Goal: Transaction & Acquisition: Purchase product/service

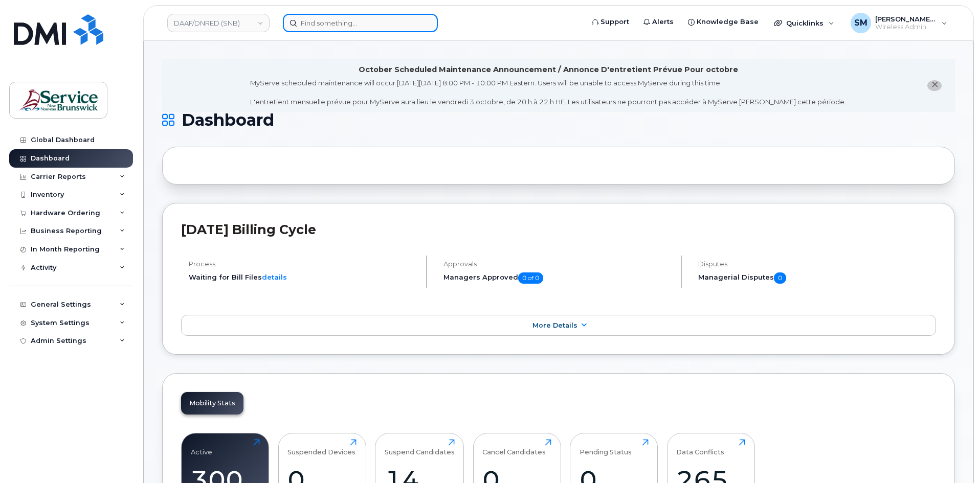
click at [328, 20] on input at bounding box center [360, 23] width 155 height 18
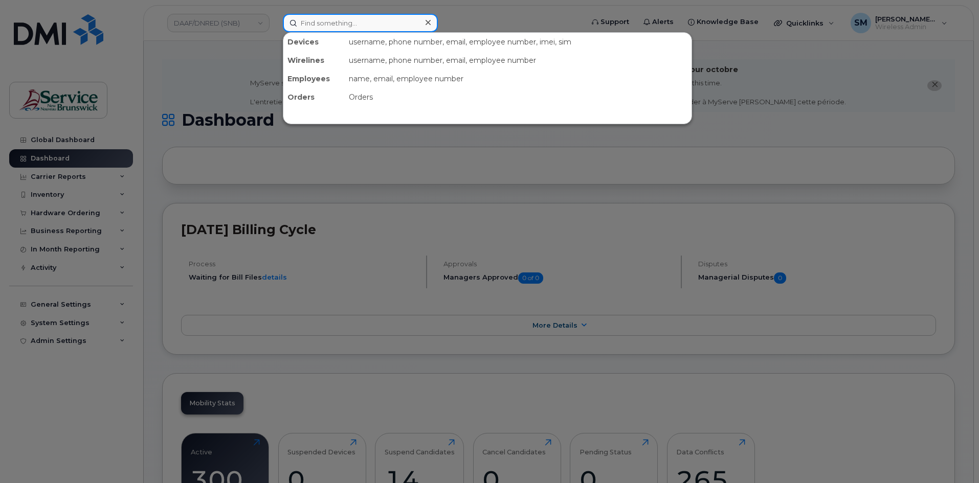
paste input "506 471 6288"
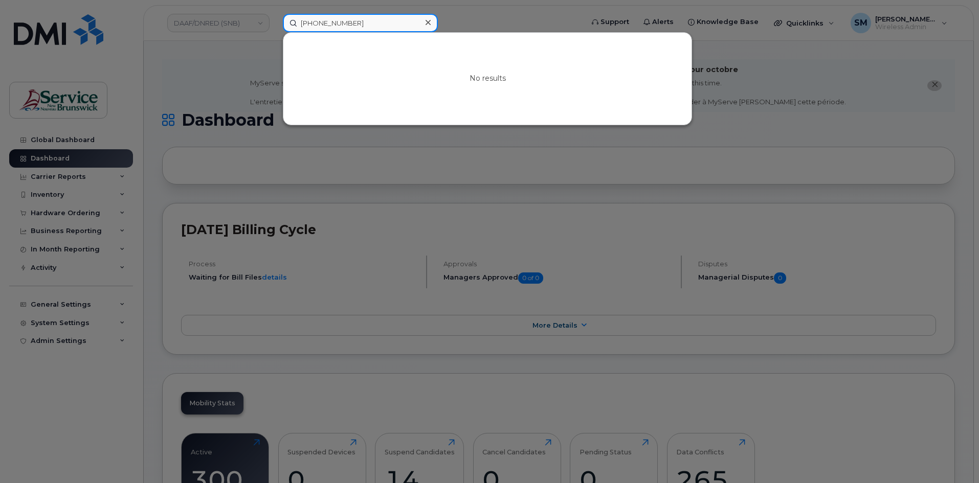
click at [334, 27] on input "506 471 6288" at bounding box center [360, 23] width 155 height 18
click at [275, 24] on div "5064716288 No results" at bounding box center [430, 23] width 310 height 18
type input "5064716288"
click at [249, 52] on div at bounding box center [489, 241] width 979 height 483
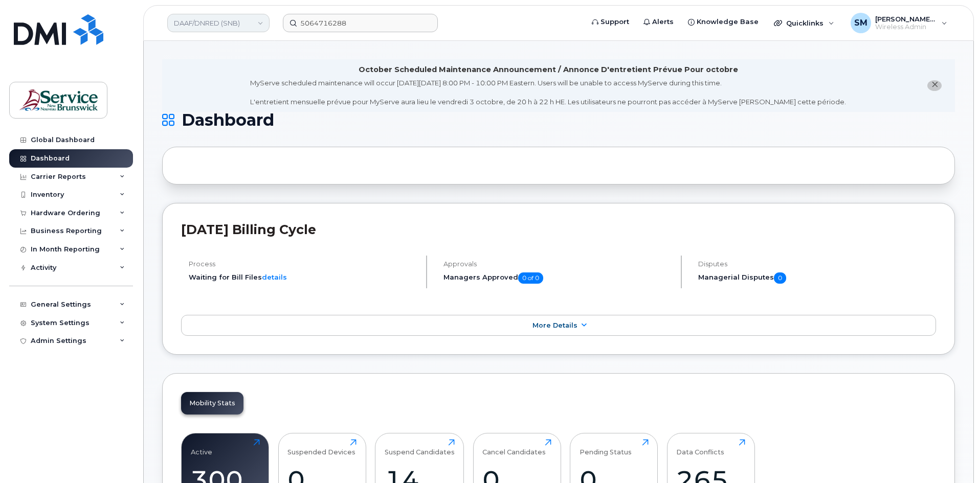
click at [245, 23] on link "DAAF/DNRED (SNB)" at bounding box center [218, 23] width 102 height 18
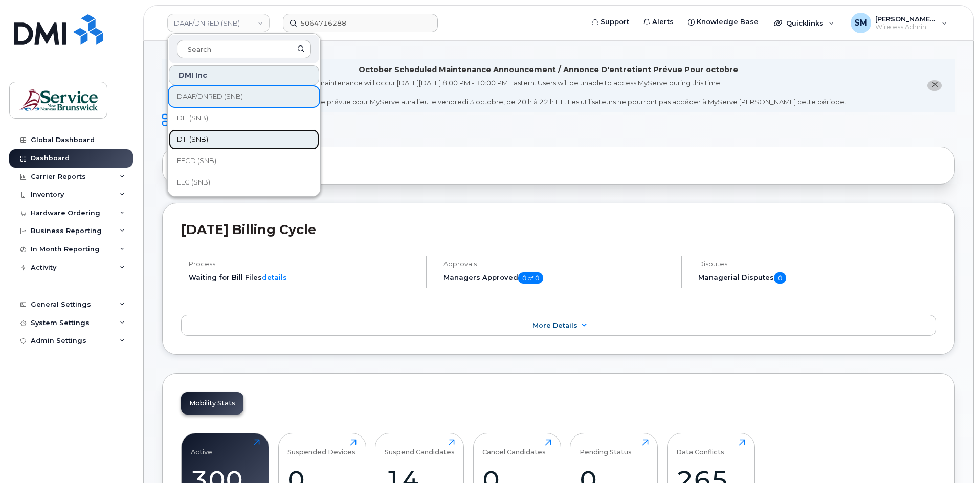
click at [205, 135] on span "DTI (SNB)" at bounding box center [192, 139] width 31 height 10
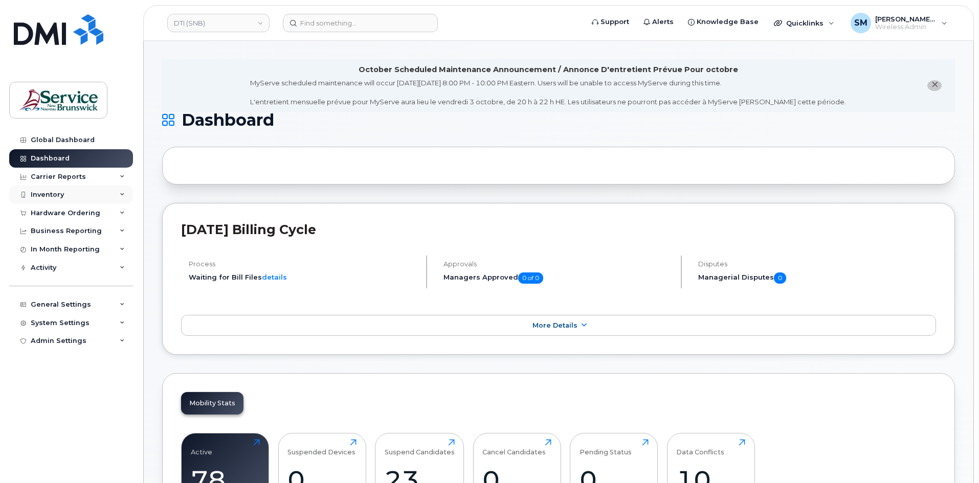
click at [79, 192] on div "Inventory" at bounding box center [71, 195] width 124 height 18
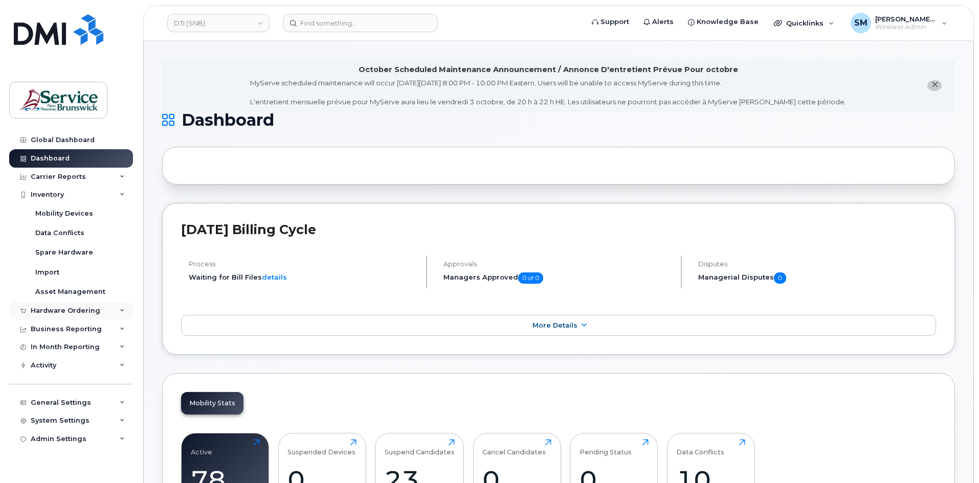
click at [58, 307] on div "Hardware Ordering" at bounding box center [66, 311] width 70 height 8
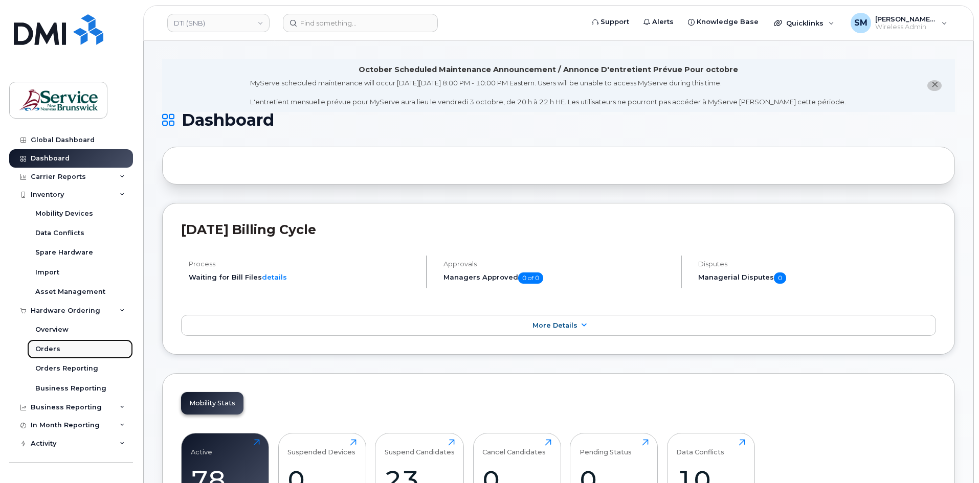
click at [51, 345] on div "Orders" at bounding box center [47, 349] width 25 height 9
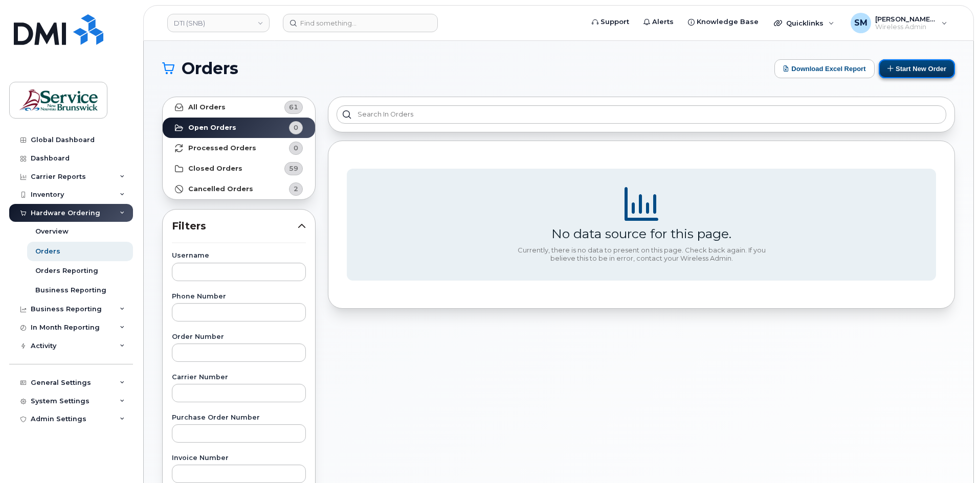
click at [917, 73] on button "Start New Order" at bounding box center [917, 68] width 76 height 19
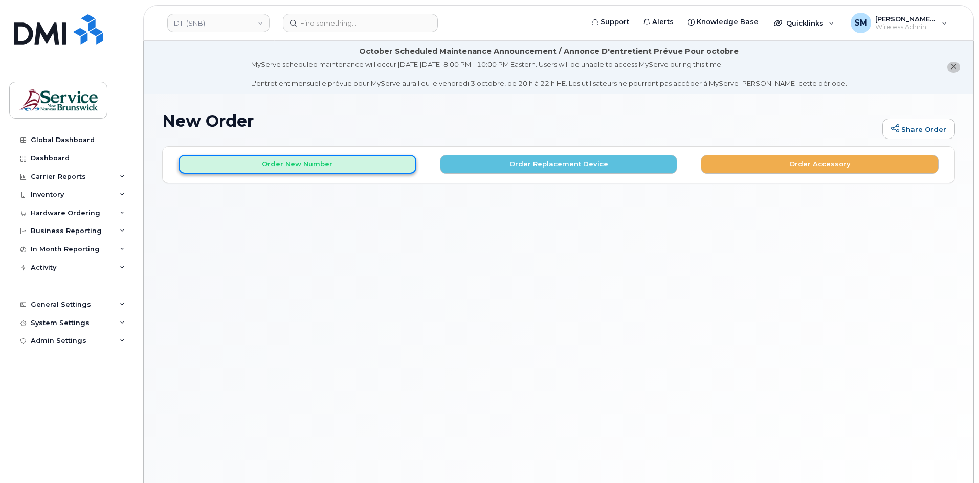
click at [333, 168] on button "Order New Number" at bounding box center [297, 164] width 238 height 19
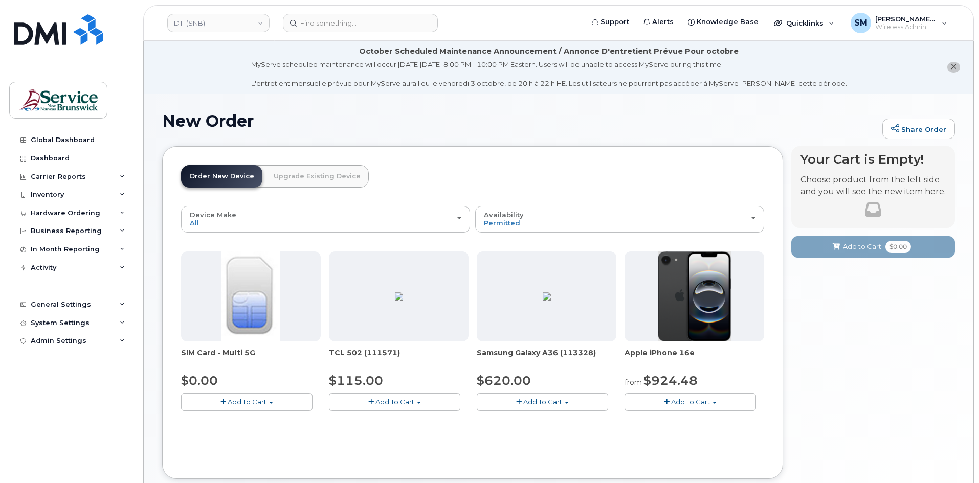
click at [701, 401] on span "Add To Cart" at bounding box center [690, 402] width 39 height 8
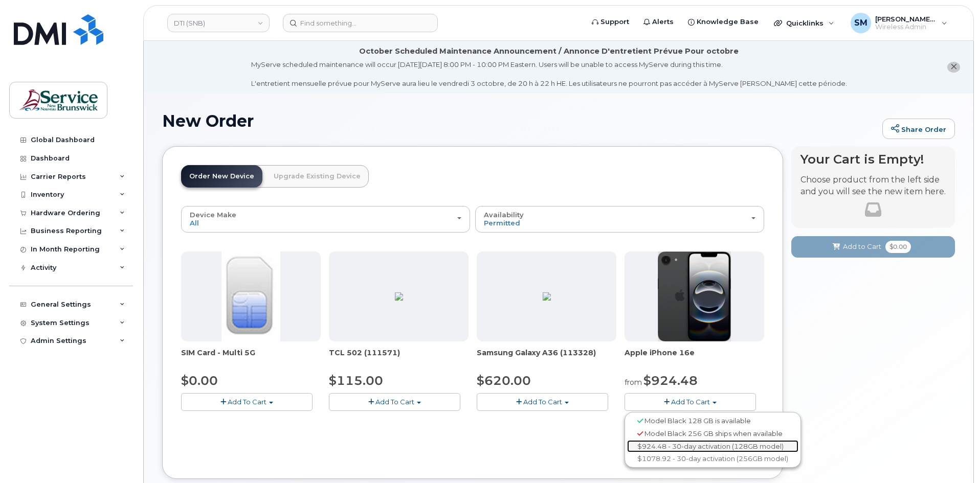
click at [679, 443] on link "$924.48 - 30-day activation (128GB model)" at bounding box center [712, 446] width 171 height 13
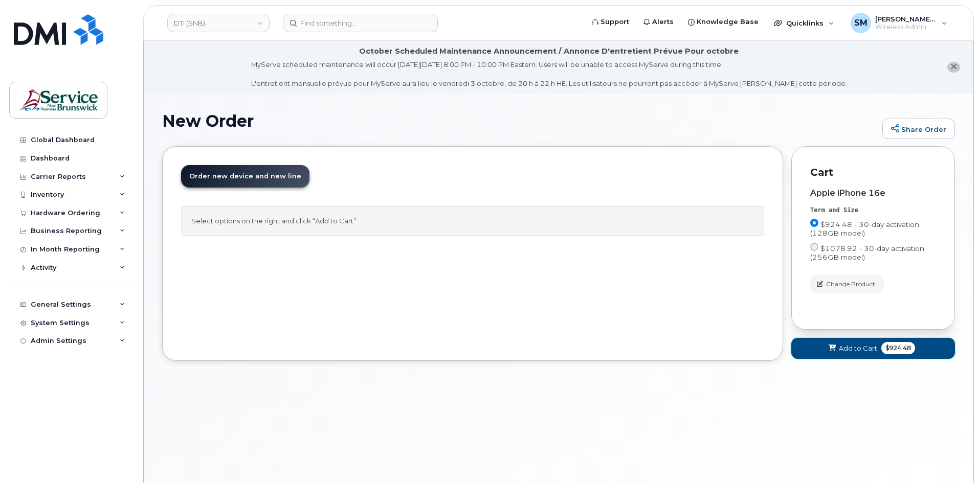
click at [807, 358] on button "Add to Cart $924.48" at bounding box center [873, 348] width 164 height 21
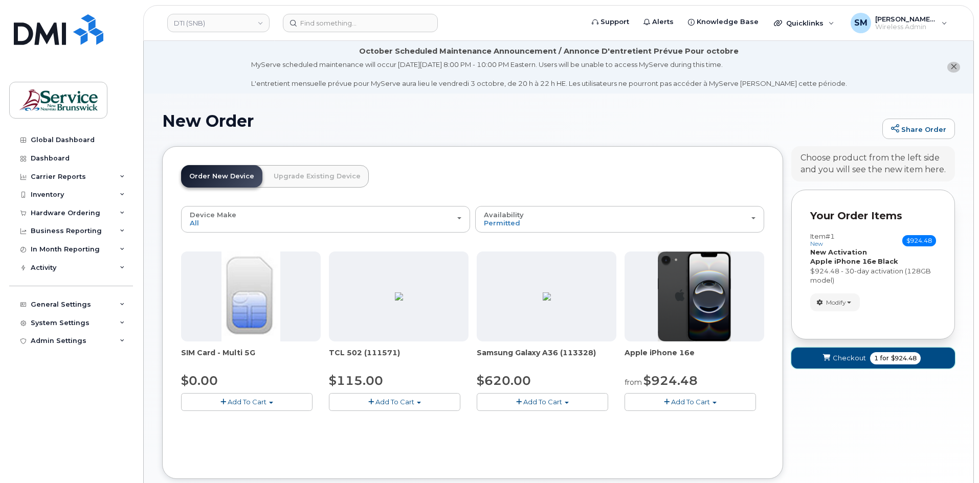
click at [863, 357] on span "Checkout" at bounding box center [849, 358] width 33 height 10
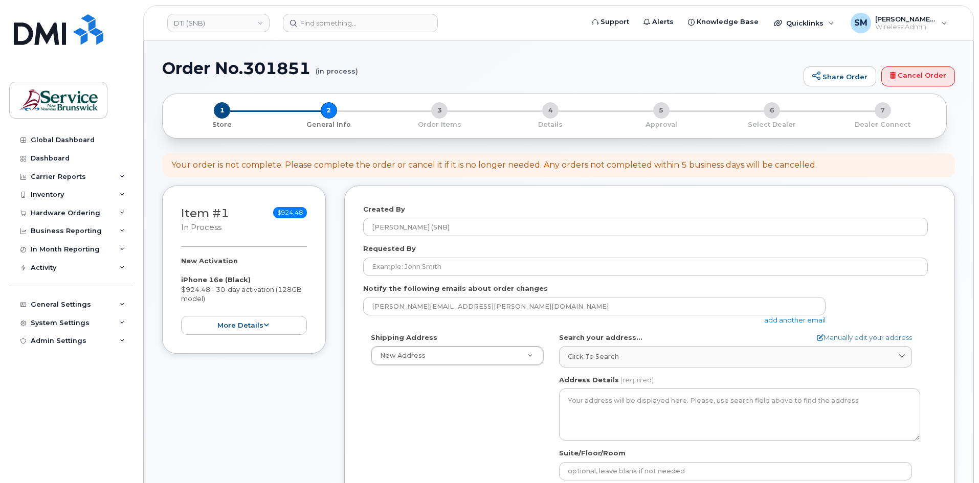
select select
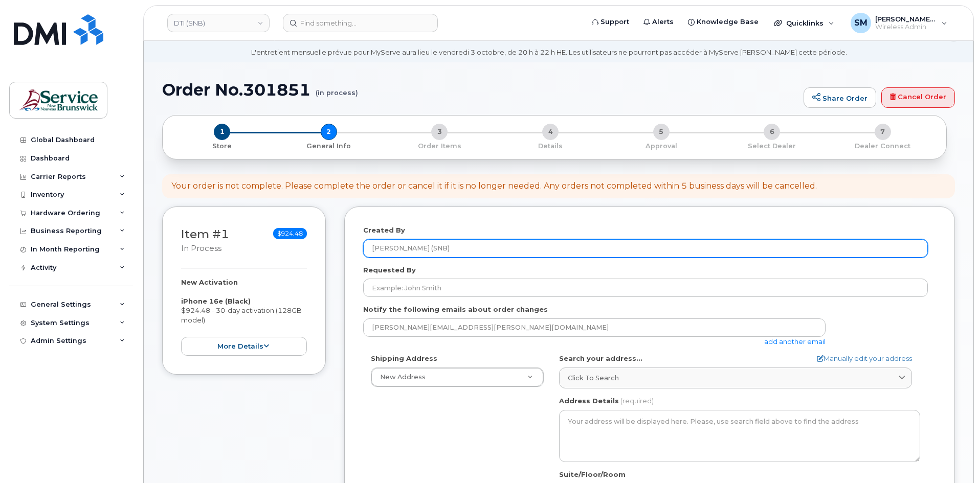
scroll to position [102, 0]
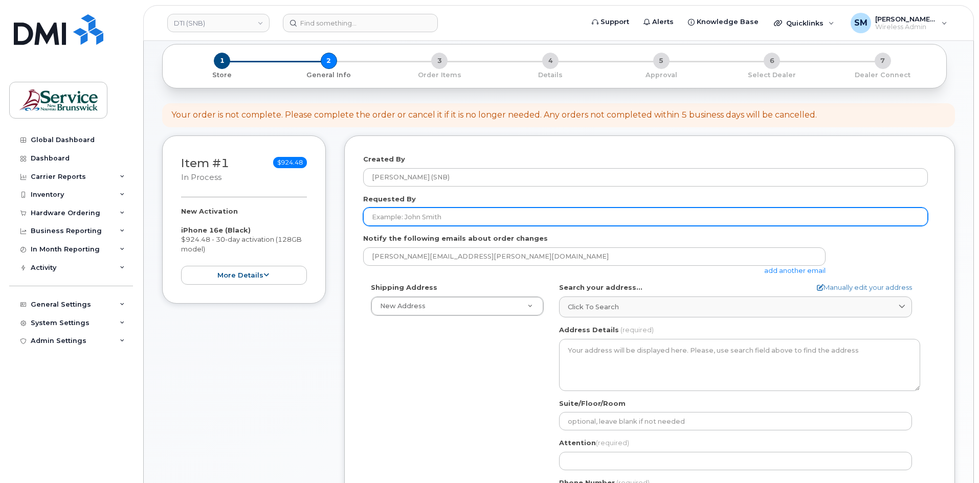
paste input "[PERSON_NAME][EMAIL_ADDRESS][PERSON_NAME][DOMAIN_NAME]"
click at [470, 219] on input "Requested By" at bounding box center [645, 217] width 565 height 18
type input "[PERSON_NAME][EMAIL_ADDRESS][PERSON_NAME][DOMAIN_NAME]"
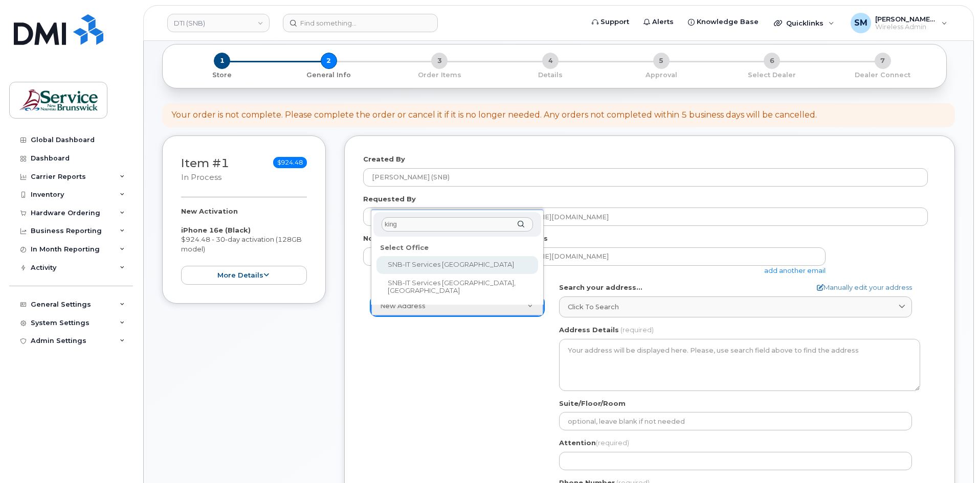
type input "kings"
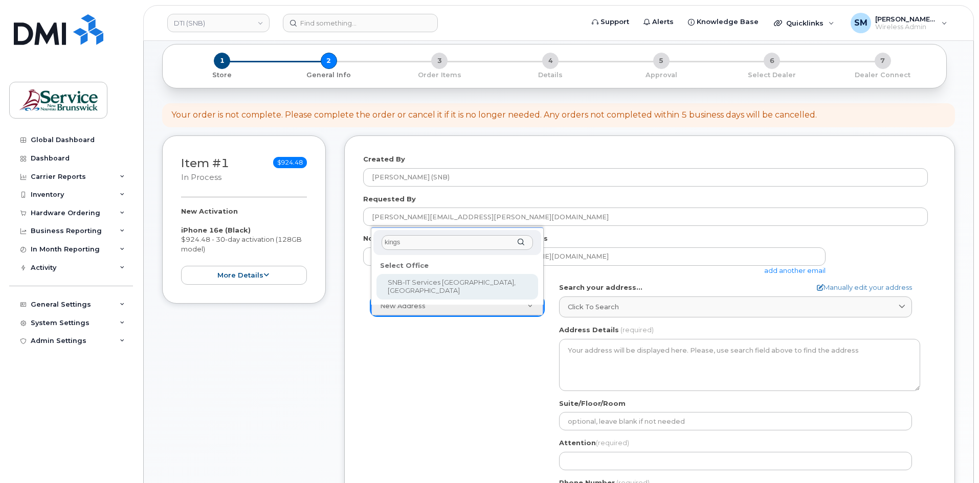
select select
type textarea "526-440 King St Fredericton New Brunswick E3B 5H8"
type input "Chris Estey/Scott Sanford"
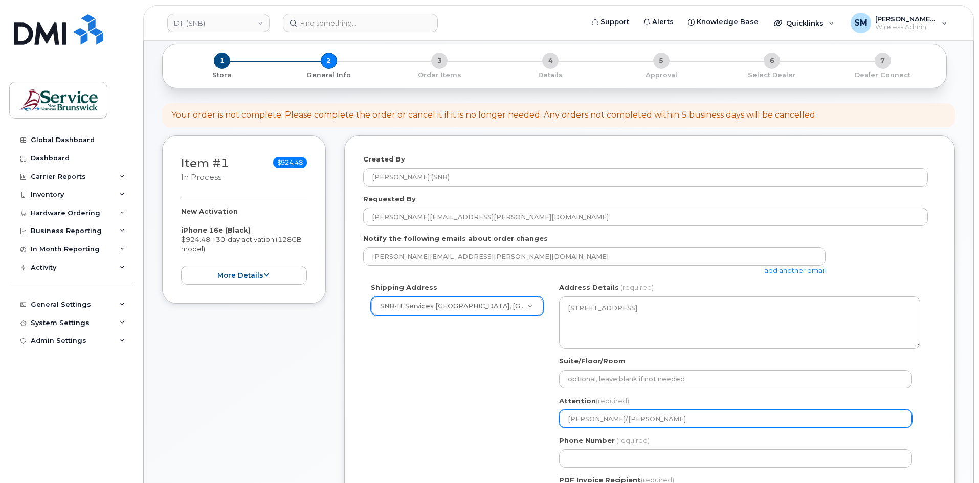
drag, startPoint x: 661, startPoint y: 417, endPoint x: 442, endPoint y: 421, distance: 219.4
click at [442, 421] on div "Shipping Address SNB-IT Services King Tower, Kings Place New Address ASD-E Main…" at bounding box center [645, 399] width 565 height 232
paste input "/ Luc Cormier"
select select
type input "[PERSON_NAME] / [PERSON_NAME]"
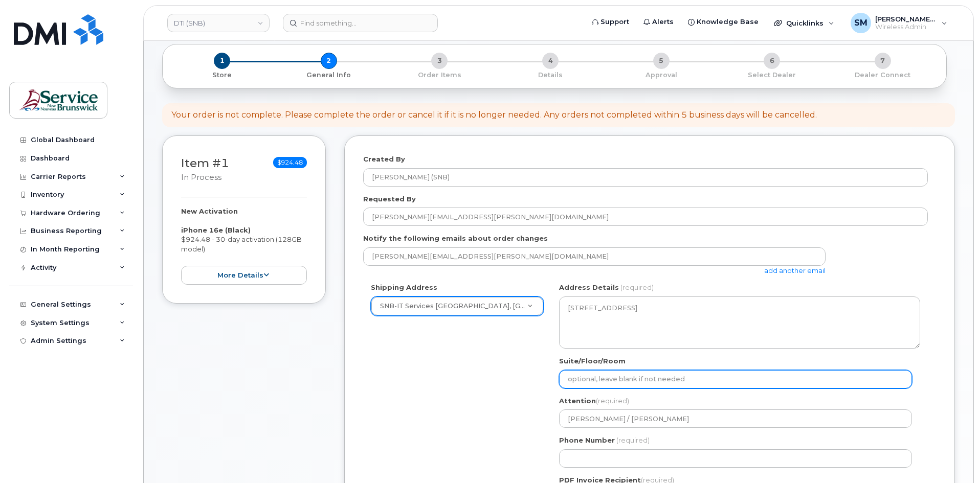
click at [588, 387] on input "Suite/Floor/Room" at bounding box center [735, 379] width 353 height 18
paste input "WO0000000491511"
select select
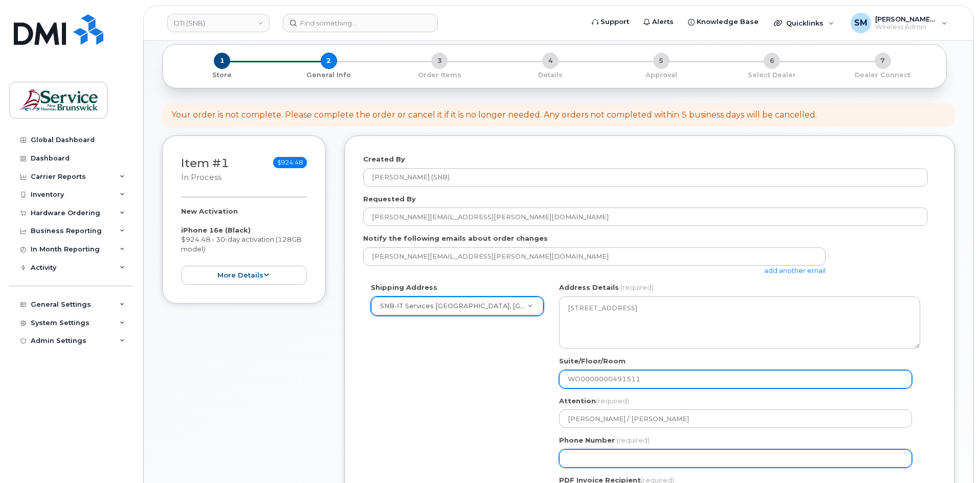
type input "WO0000000491511"
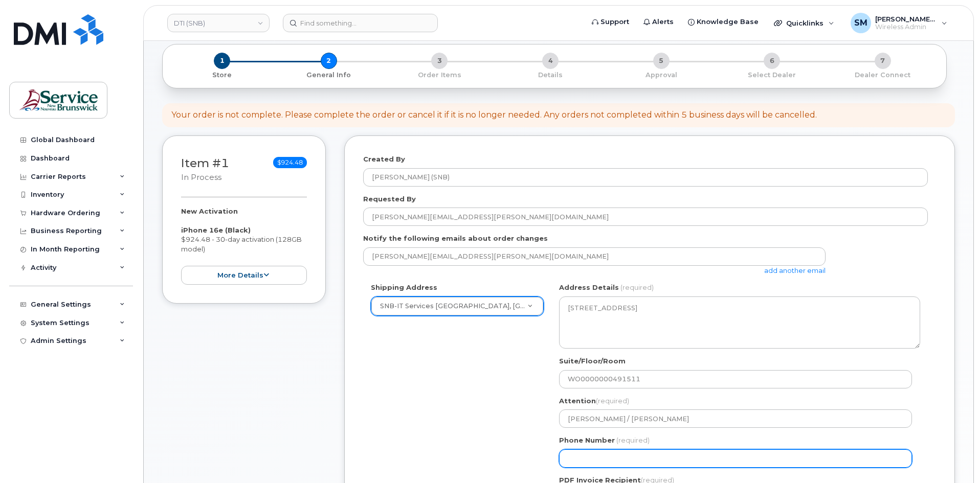
click at [621, 457] on input "Phone Number" at bounding box center [735, 459] width 353 height 18
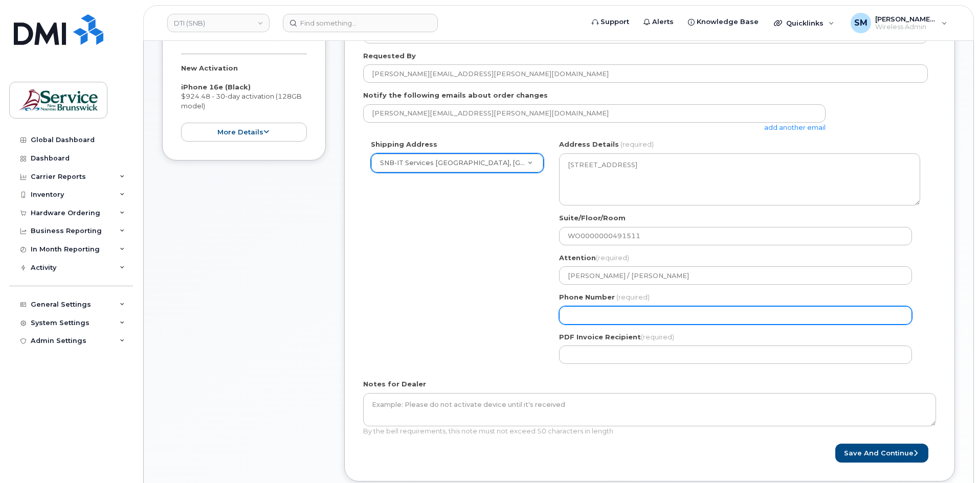
scroll to position [256, 0]
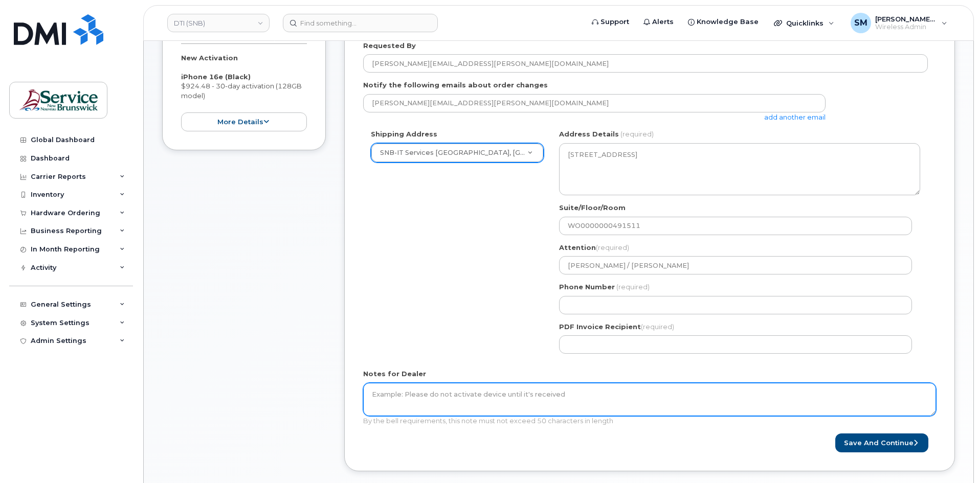
click at [510, 389] on textarea "Notes for Dealer" at bounding box center [649, 400] width 573 height 34
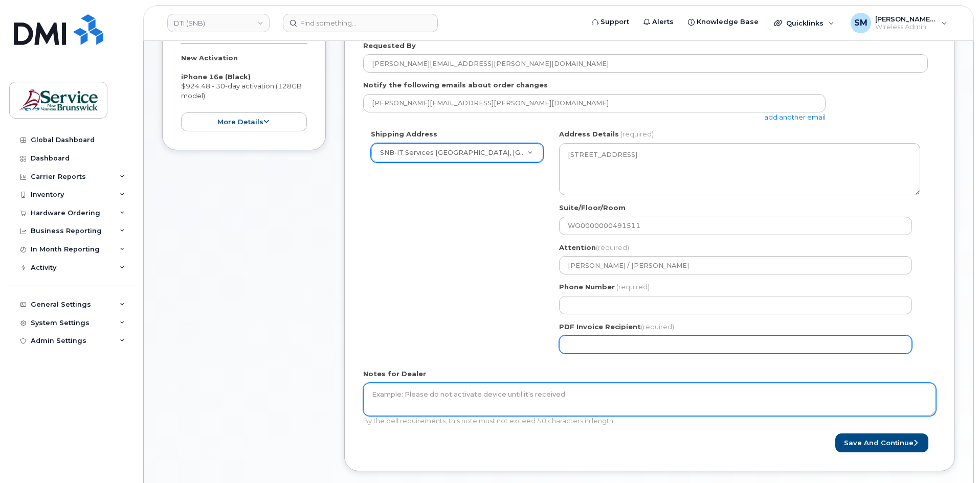
paste textarea "WO0000000491511"
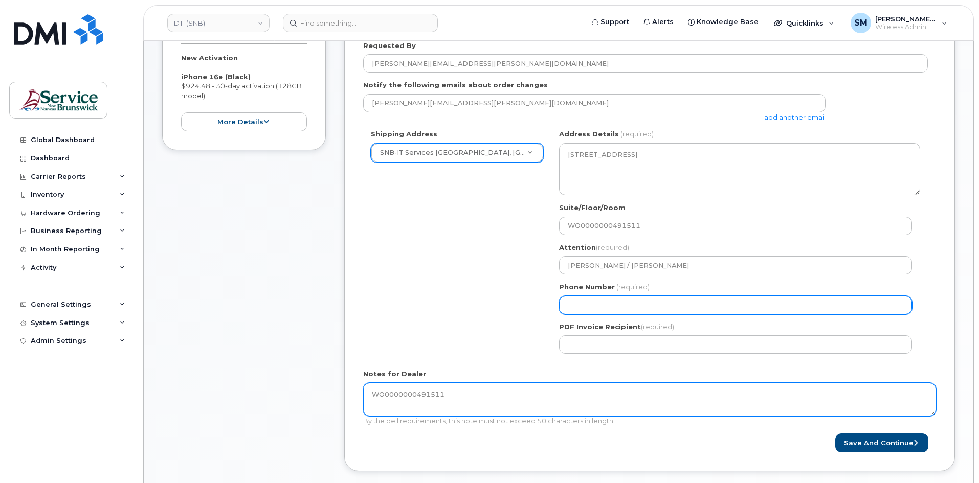
type textarea "WO0000000491511"
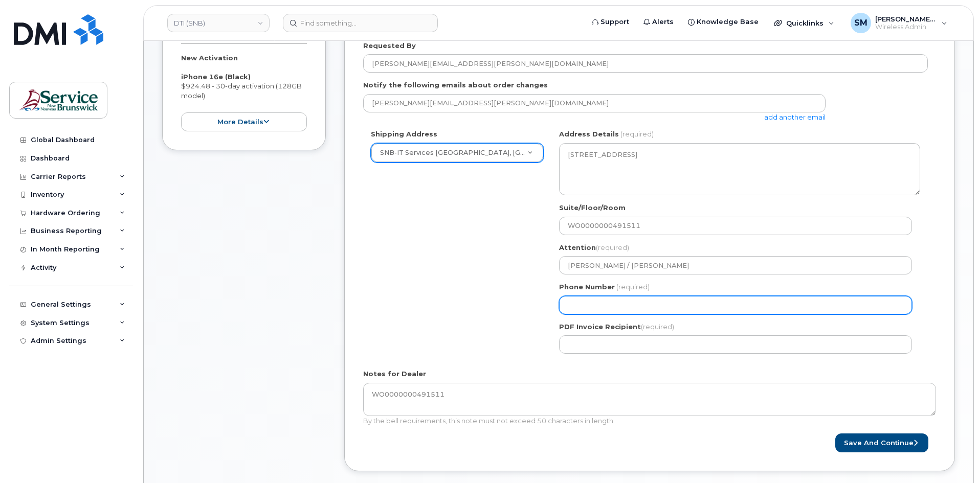
click at [623, 305] on input "Phone Number" at bounding box center [735, 305] width 353 height 18
select select
type input "506639633"
select select
type input "5066396338"
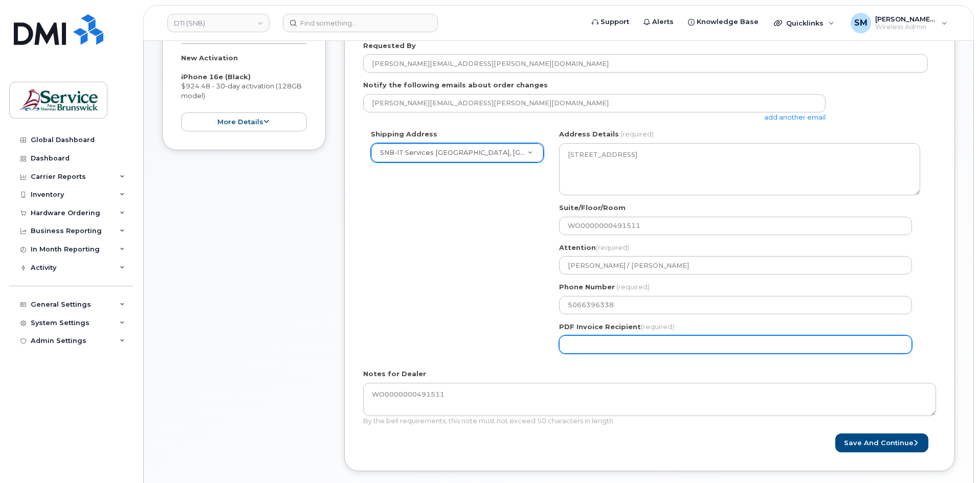
click at [639, 340] on input "PDF Invoice Recipient (required)" at bounding box center [735, 344] width 353 height 18
paste input "[PERSON_NAME][EMAIL_ADDRESS][PERSON_NAME][DOMAIN_NAME]"
type input "[PERSON_NAME][EMAIL_ADDRESS][PERSON_NAME][DOMAIN_NAME]"
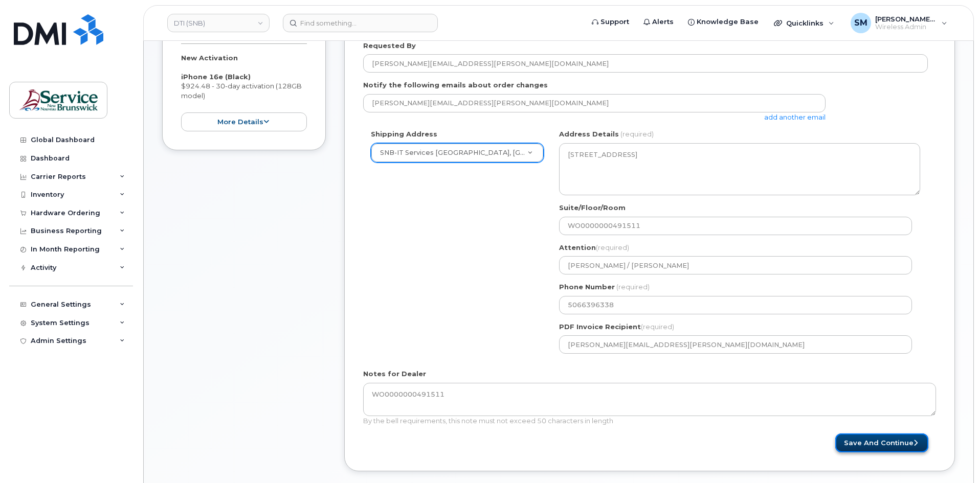
click at [885, 442] on button "Save and Continue" at bounding box center [881, 443] width 93 height 19
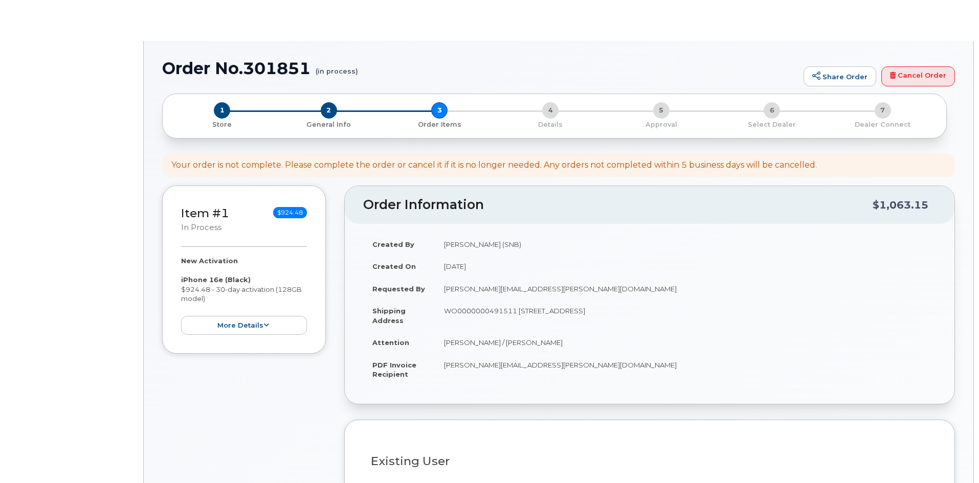
select select
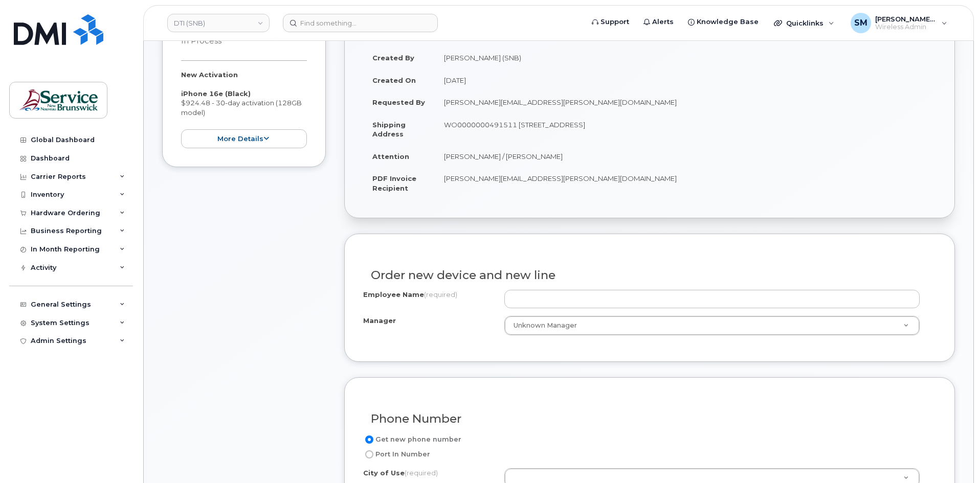
scroll to position [256, 0]
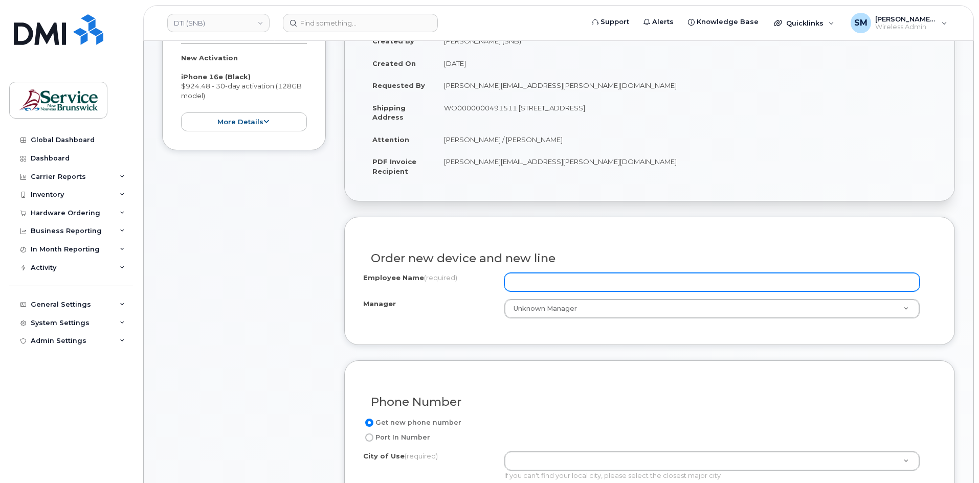
click at [632, 285] on input "Employee Name (required)" at bounding box center [711, 282] width 415 height 18
paste input "Jenna O'Donnell"
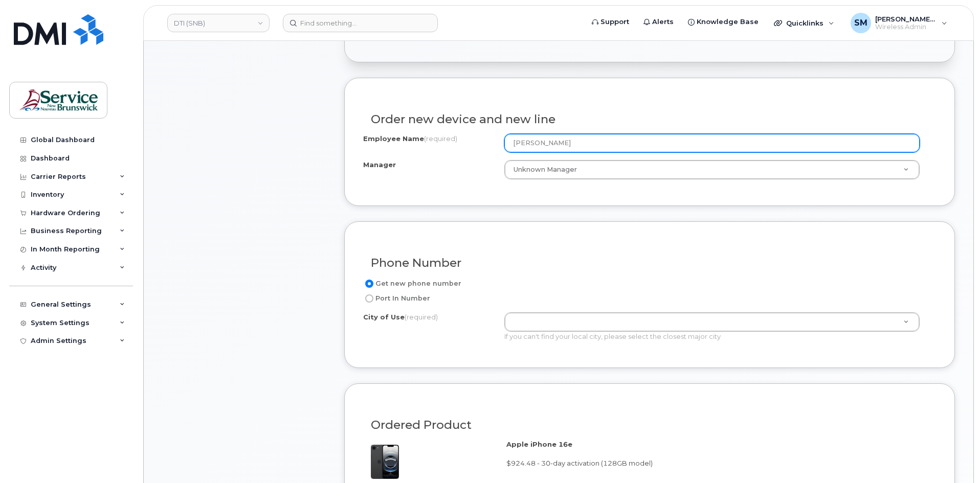
scroll to position [409, 0]
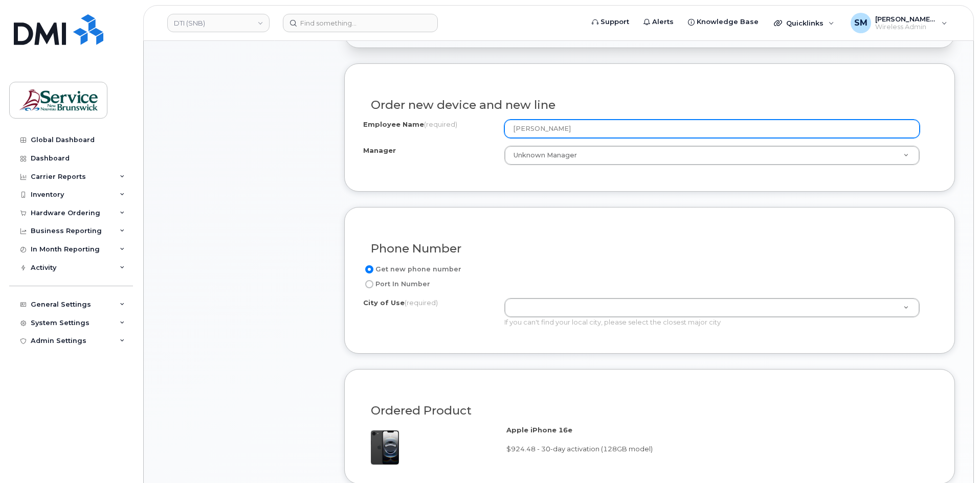
type input "Jenna O'Donnell"
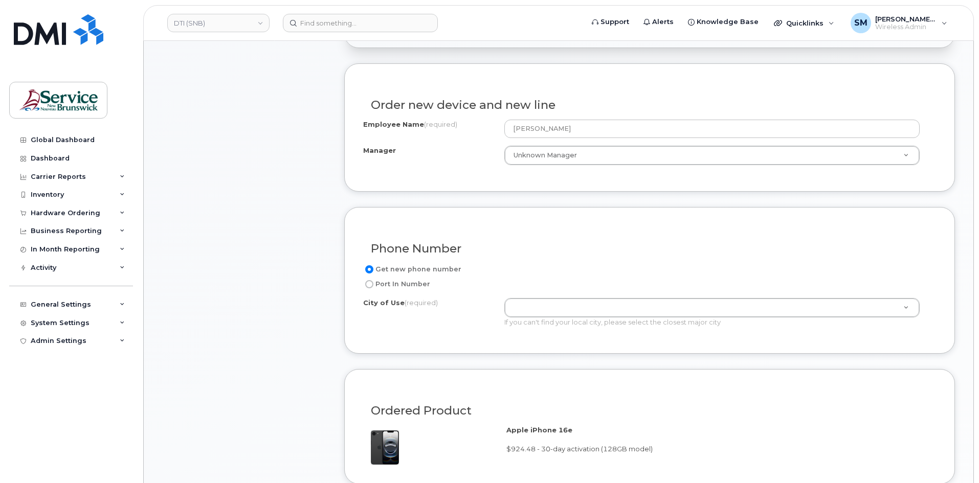
click at [378, 284] on label "Port In Number" at bounding box center [396, 284] width 67 height 12
click at [373, 284] on input "Port In Number" at bounding box center [369, 284] width 8 height 8
radio input "true"
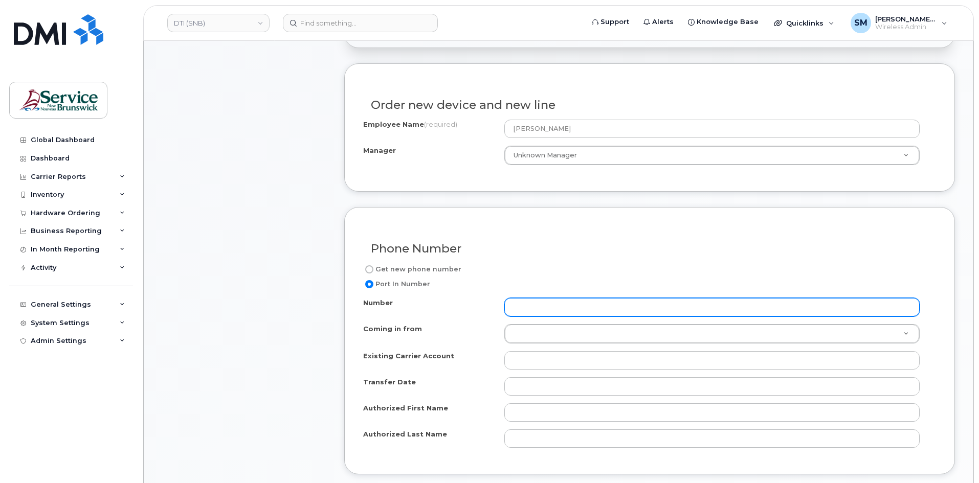
click at [560, 310] on input "Number" at bounding box center [711, 307] width 415 height 18
paste input "506) 259-1603"
click at [548, 305] on input "506) 259-1603" at bounding box center [711, 307] width 415 height 18
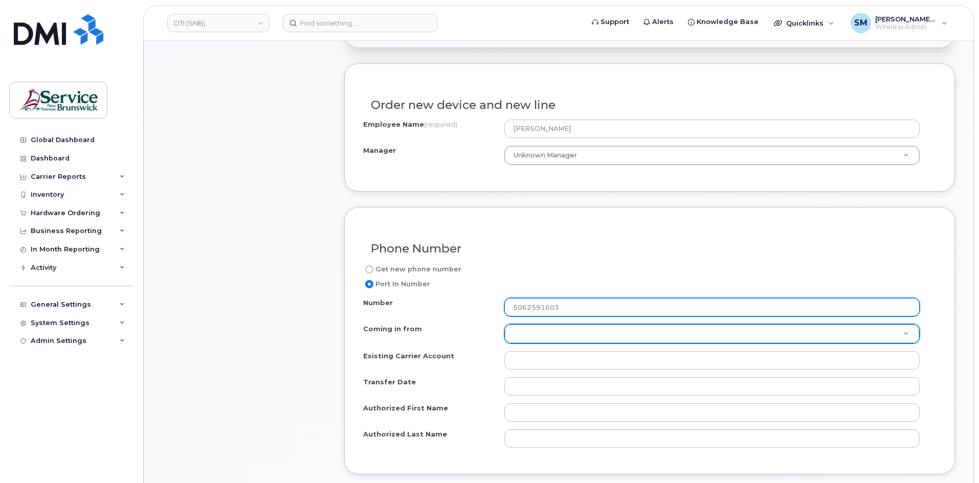
type input "5062591603"
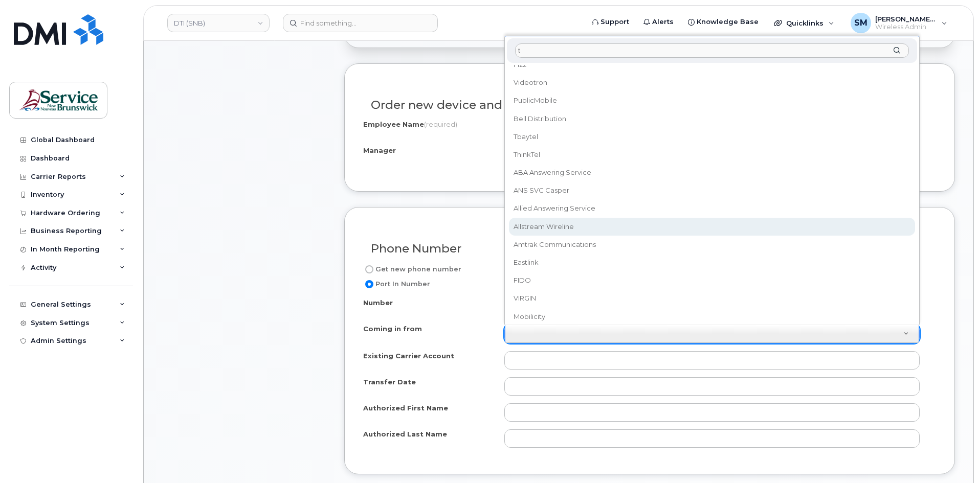
scroll to position [0, 0]
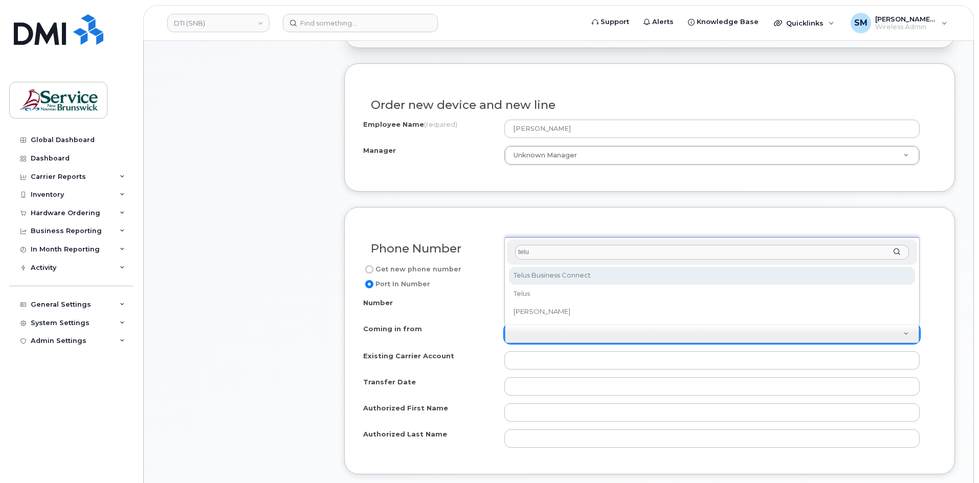
type input "telus"
select select "Telus Business Connect"
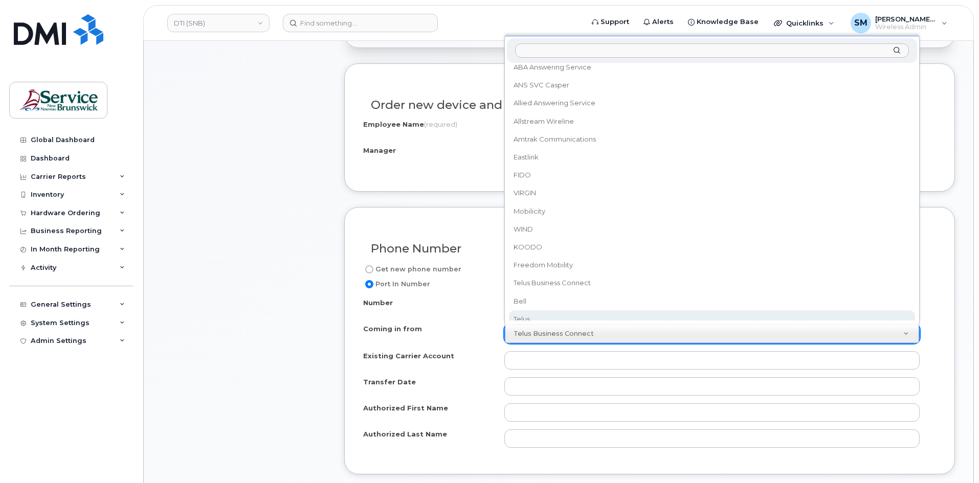
scroll to position [132, 0]
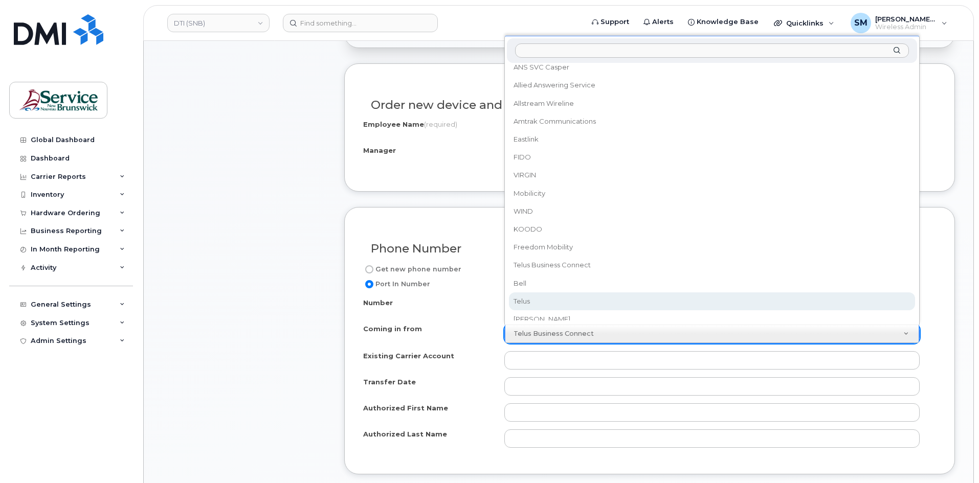
select select "Telus"
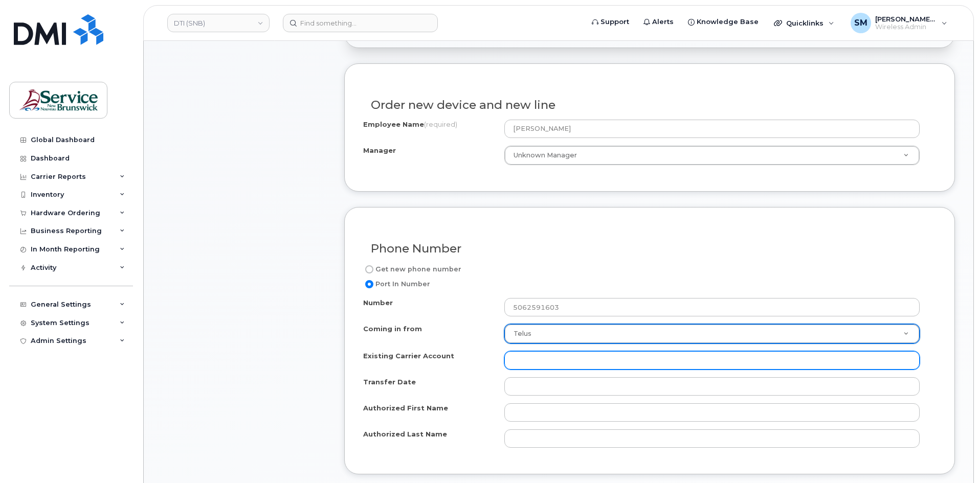
click at [562, 359] on input "Existing Carrier Account" at bounding box center [711, 360] width 415 height 18
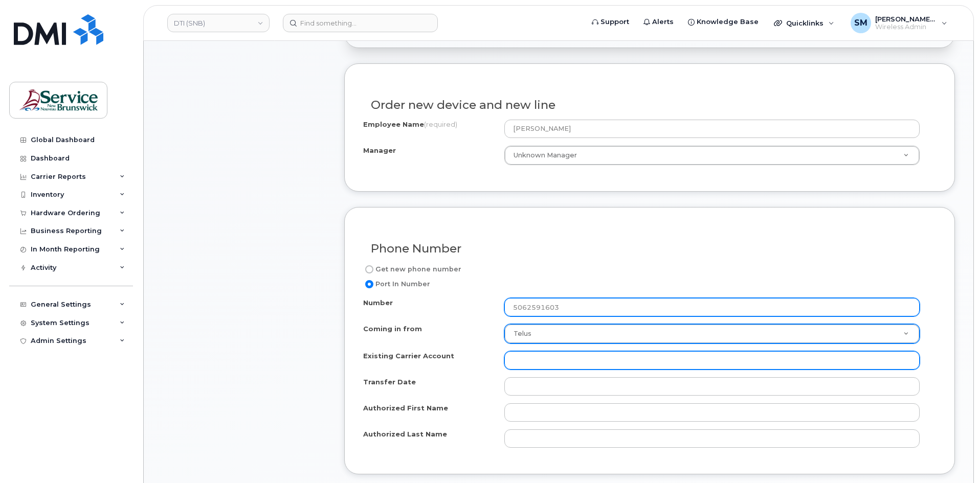
paste input "37283141"
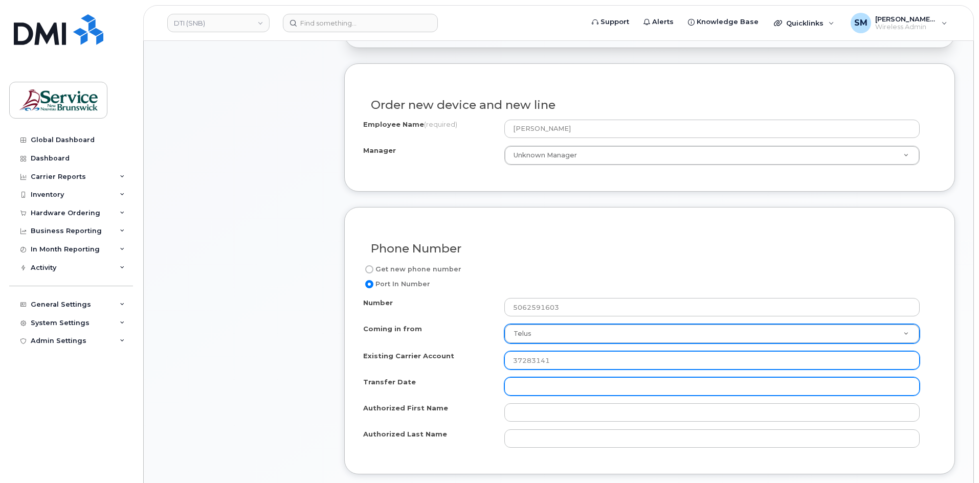
type input "37283141"
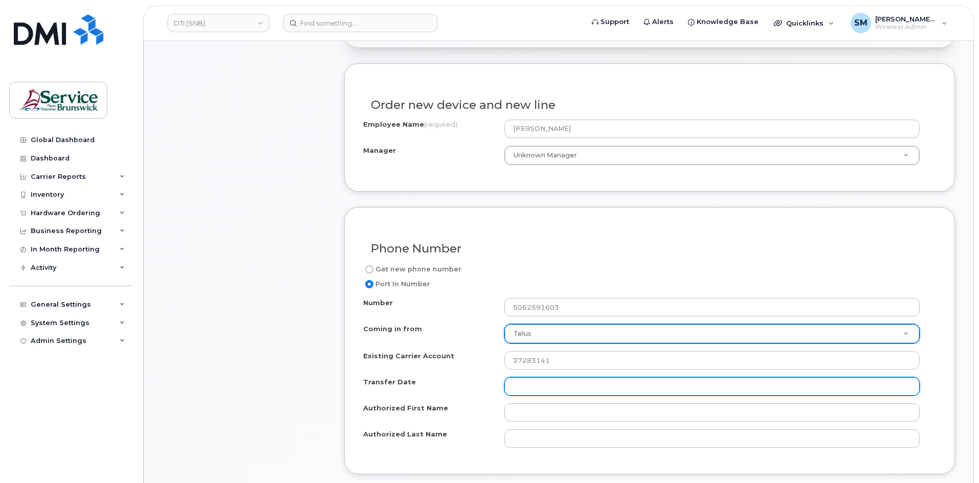
click at [543, 387] on input "Transfer Date" at bounding box center [711, 386] width 415 height 18
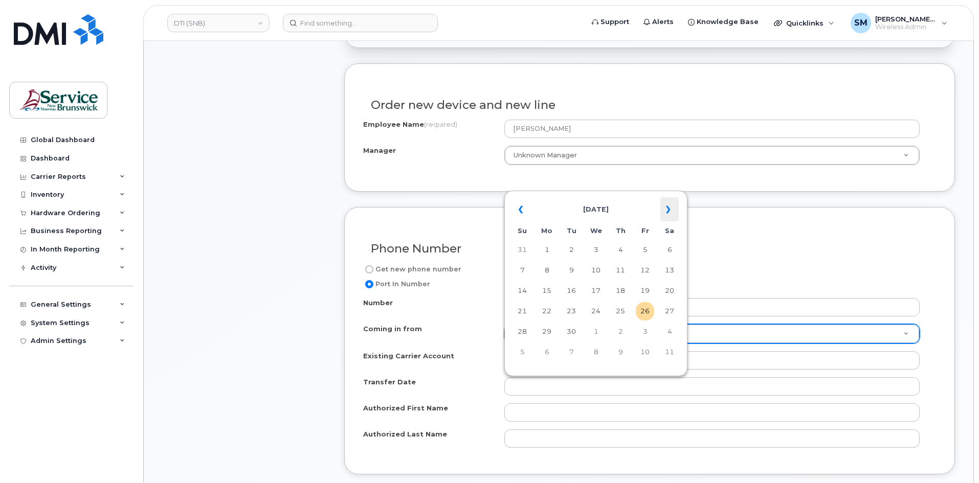
click at [666, 210] on th "»" at bounding box center [669, 209] width 18 height 25
click at [646, 294] on td "17" at bounding box center [645, 291] width 18 height 18
type input "2025-10-17"
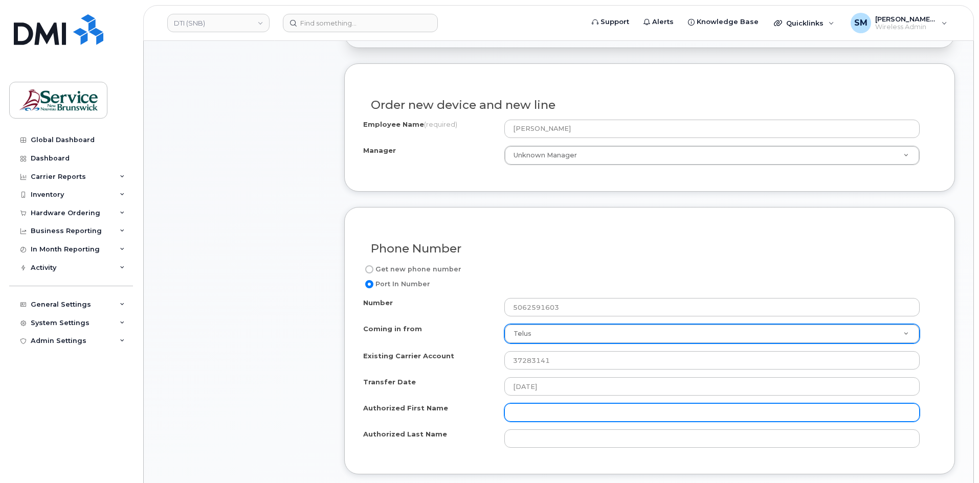
click at [531, 411] on input "Authorized First Name" at bounding box center [711, 412] width 415 height 18
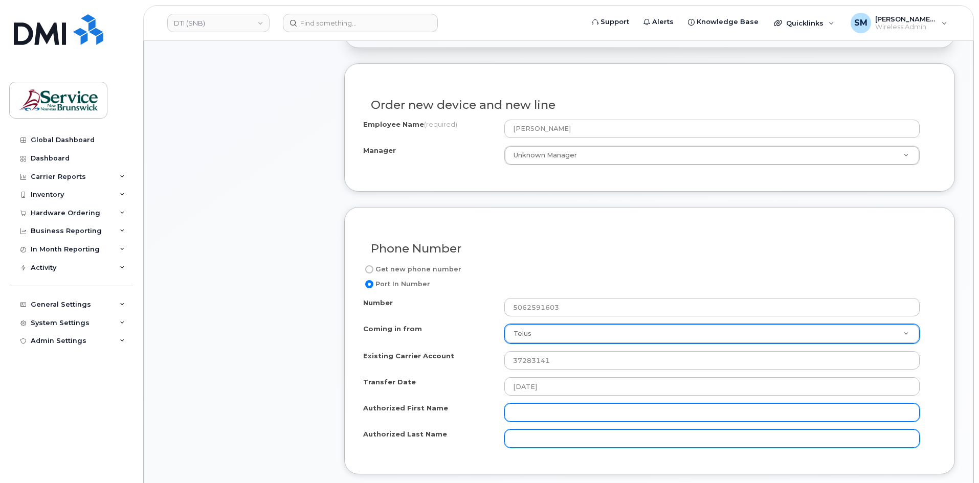
paste input "[PERSON_NAME]"
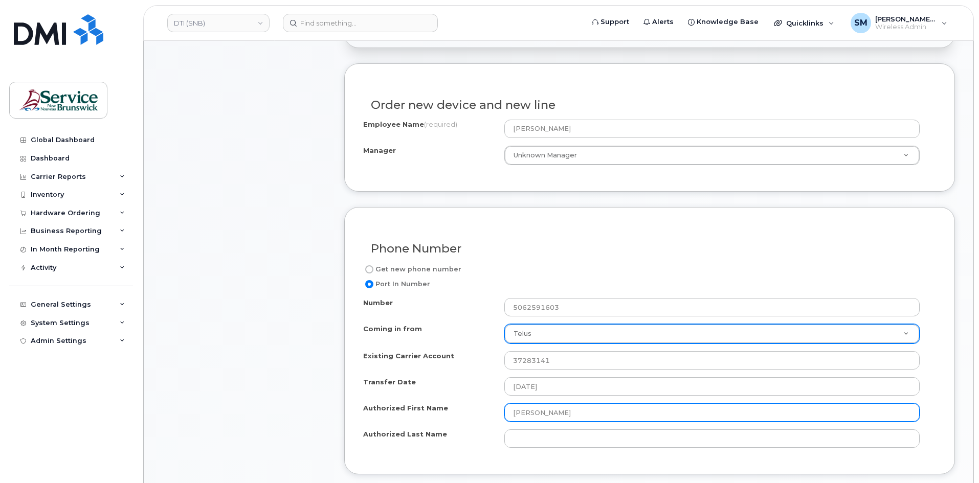
type input "[PERSON_NAME]"
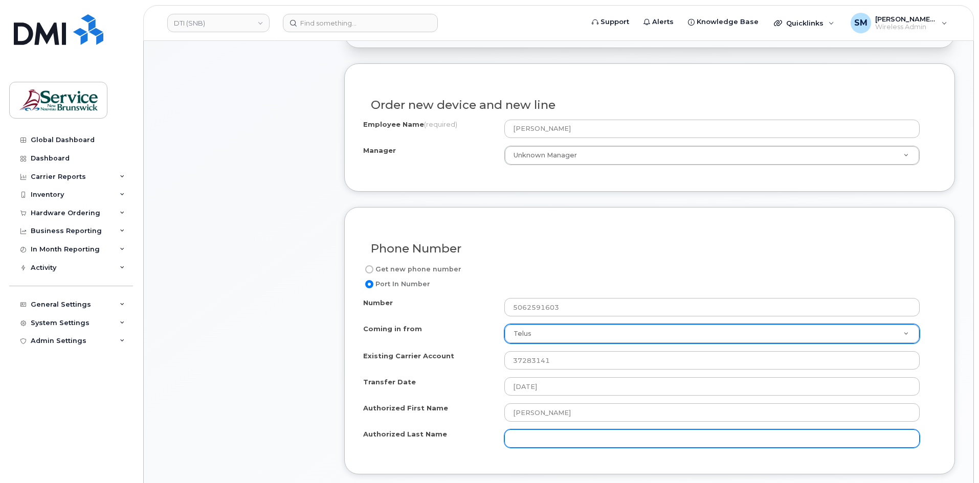
click at [538, 443] on input "Authorized Last Name" at bounding box center [711, 439] width 415 height 18
paste input "[PERSON_NAME]"
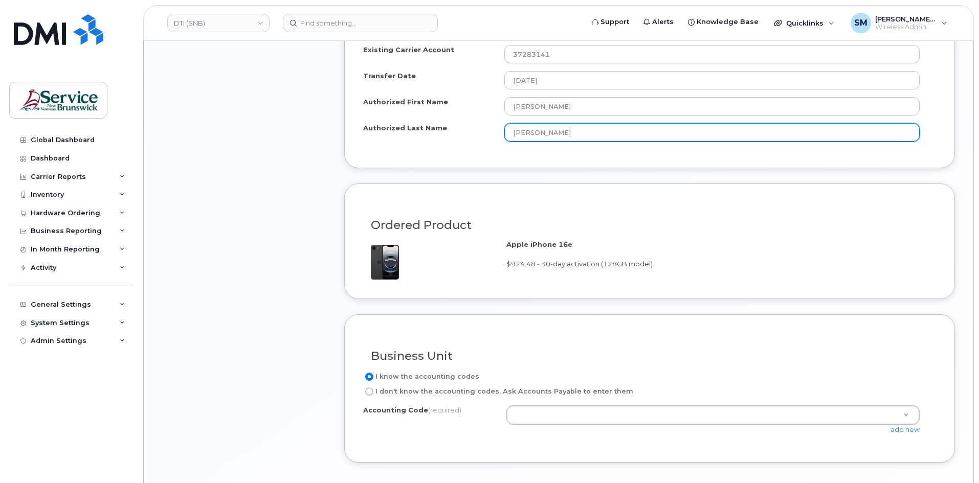
scroll to position [716, 0]
type input "[PERSON_NAME]"
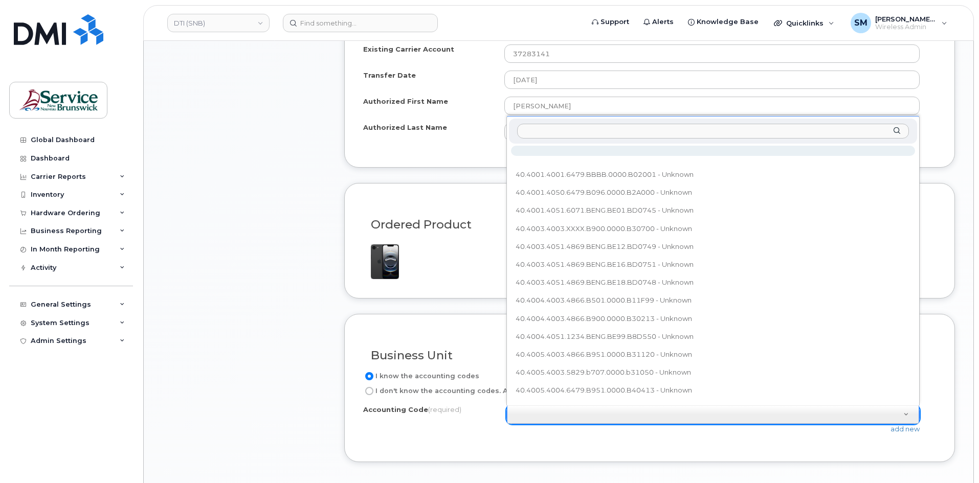
type input "40.4033.4051.xxxx.BENV.xxxx.BDR076"
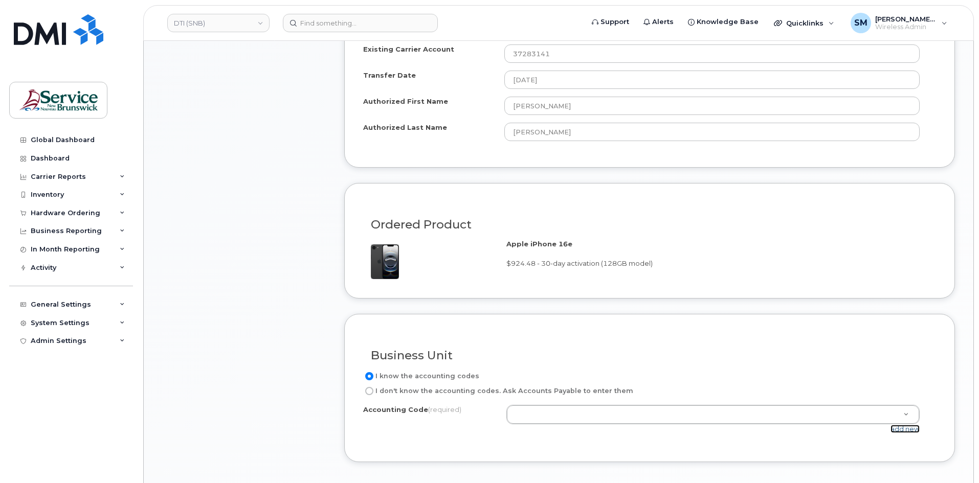
click at [906, 432] on link "add new" at bounding box center [904, 429] width 29 height 8
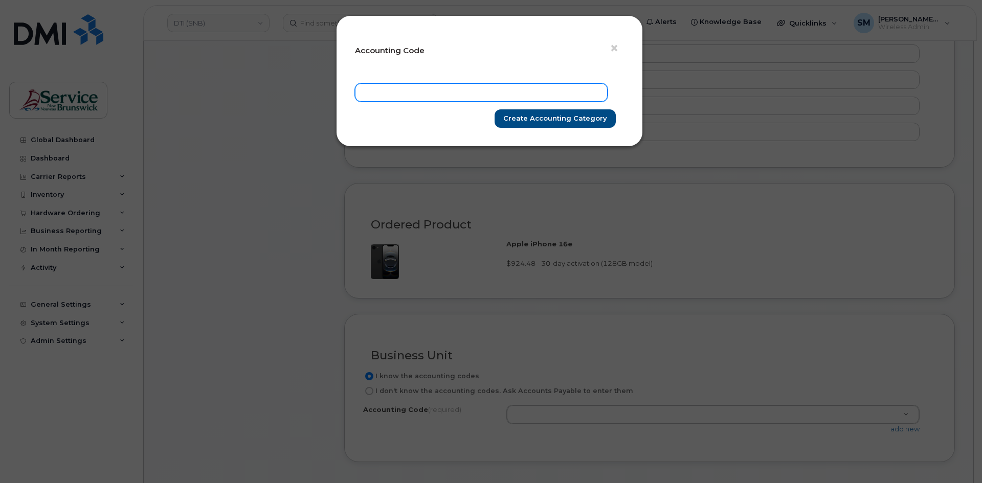
click at [506, 93] on input "text" at bounding box center [481, 92] width 253 height 18
paste input "40.4033.4051.xxxx.BENV.xxxx.BDR076"
type input "40.4033.4051.xxxx.BENV.xxxx.BDR076"
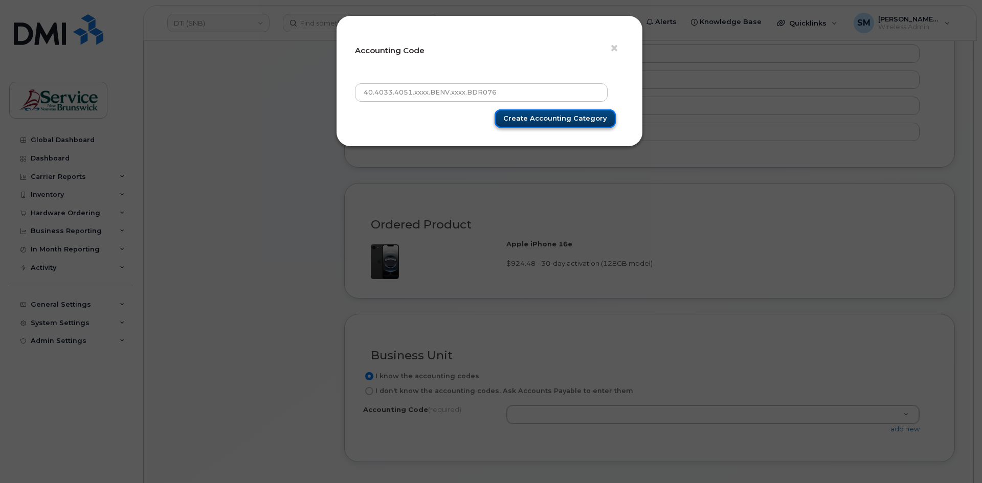
click at [553, 115] on input "Create Accounting category" at bounding box center [555, 118] width 121 height 19
type input "Create Accounting category"
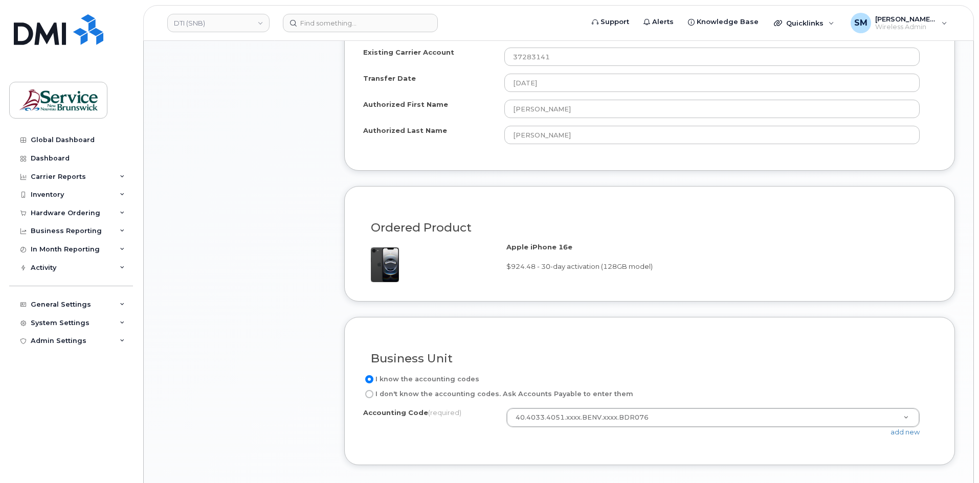
scroll to position [818, 0]
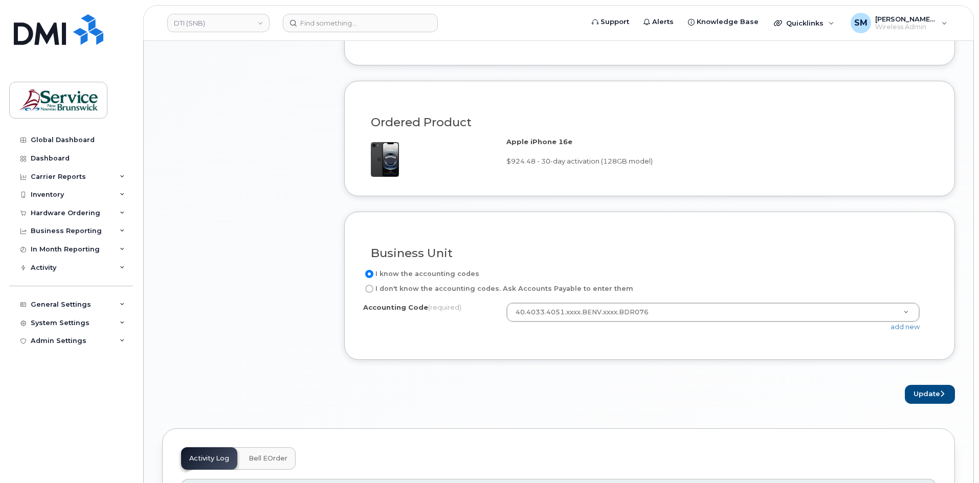
click at [955, 406] on div "Order No.301851 (in process) Share Order Cancel Order × Share This Order If you…" at bounding box center [558, 77] width 829 height 1604
click at [948, 393] on button "Update" at bounding box center [930, 394] width 50 height 19
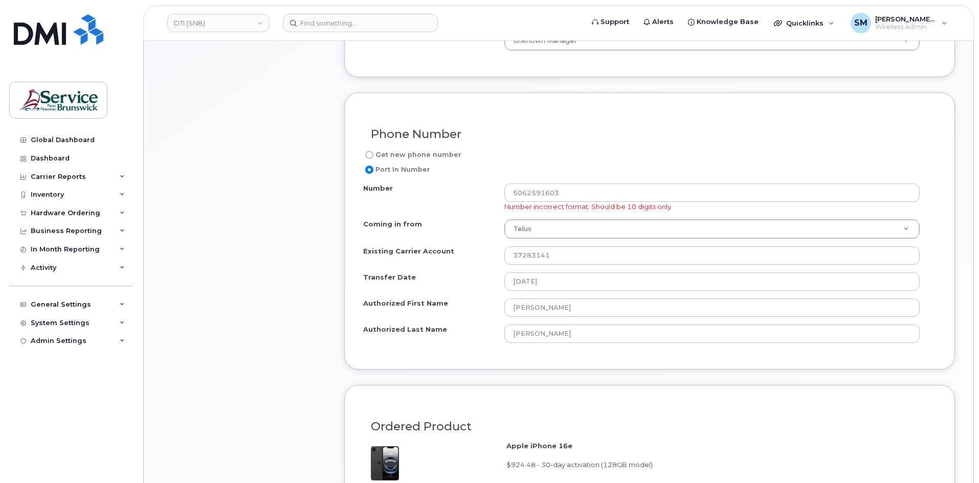
scroll to position [564, 0]
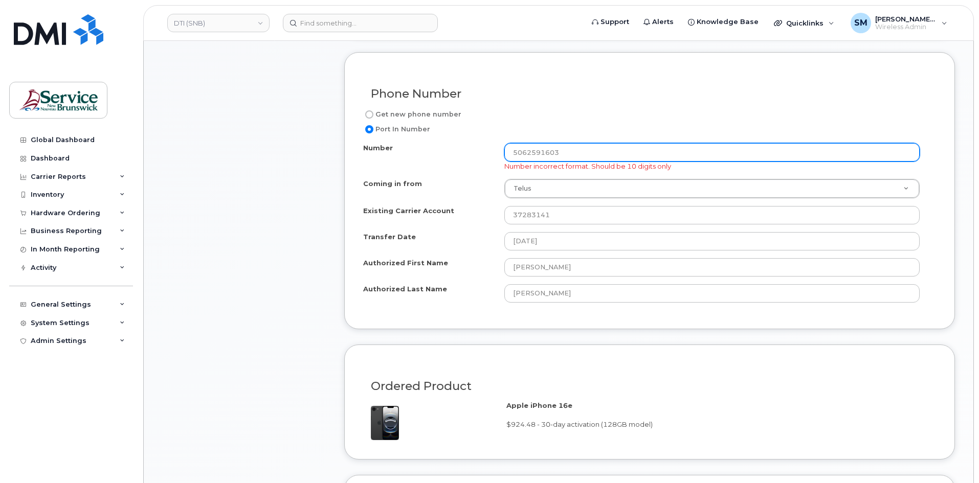
click at [513, 160] on input "5062591603" at bounding box center [711, 152] width 415 height 18
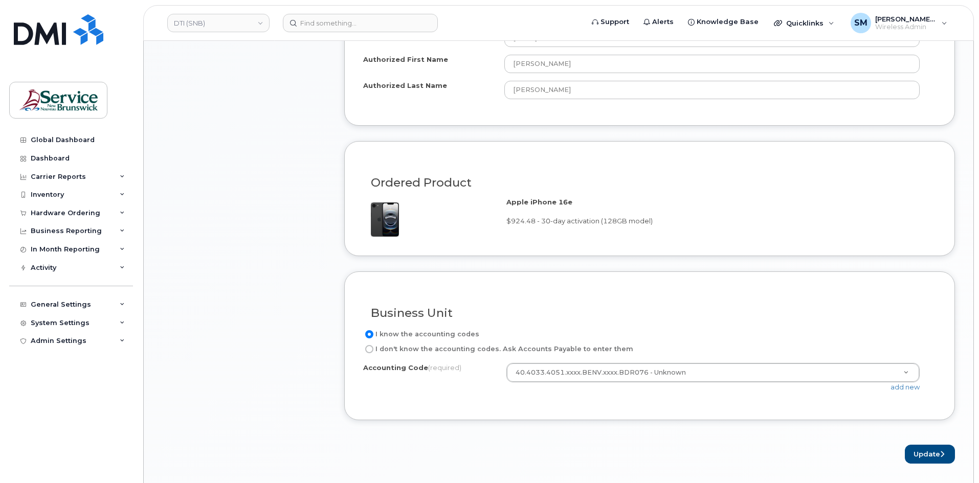
scroll to position [820, 0]
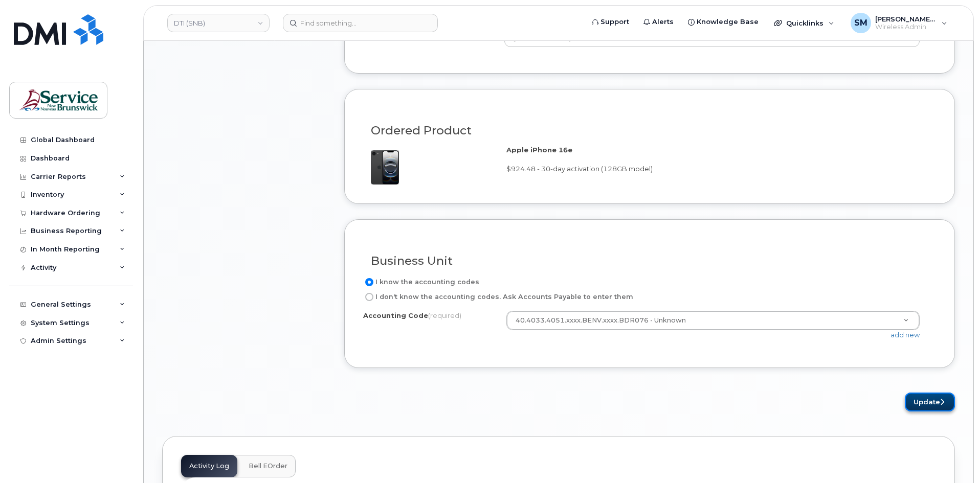
click at [931, 406] on button "Update" at bounding box center [930, 402] width 50 height 19
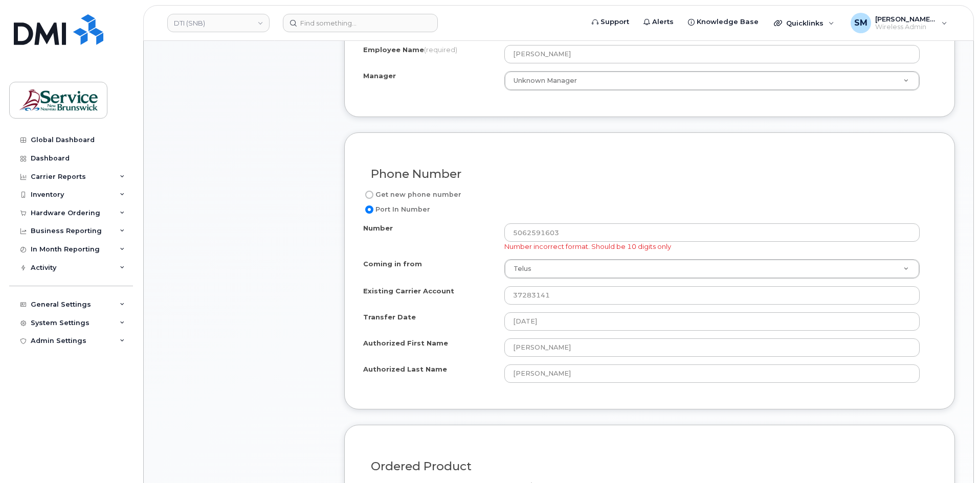
scroll to position [511, 0]
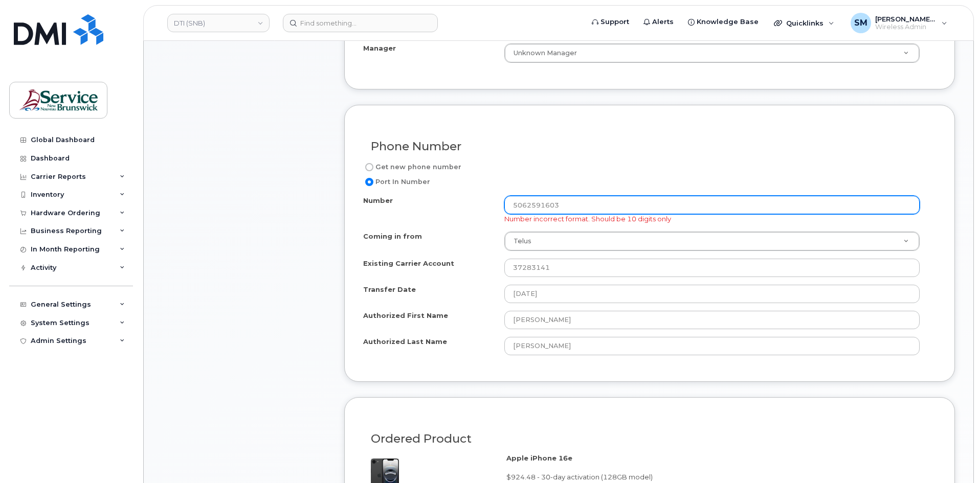
drag, startPoint x: 572, startPoint y: 209, endPoint x: 390, endPoint y: 179, distance: 184.5
click at [390, 179] on div "Get new phone number Port In Number Number 5062591603 Number incorrect format. …" at bounding box center [649, 262] width 573 height 202
drag, startPoint x: 605, startPoint y: 207, endPoint x: 600, endPoint y: 206, distance: 5.2
click at [604, 207] on input "5062591603" at bounding box center [711, 205] width 415 height 18
click at [598, 204] on input "5062591603" at bounding box center [711, 205] width 415 height 18
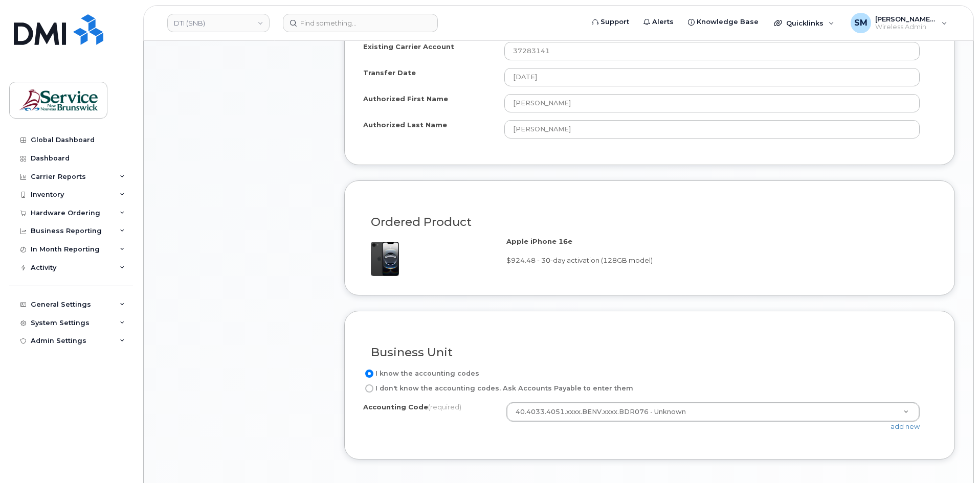
scroll to position [818, 0]
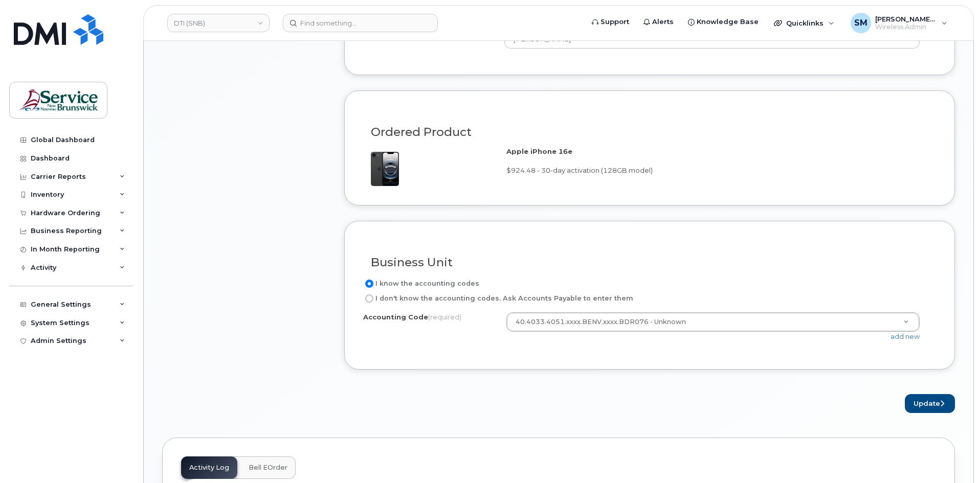
type input "5062591603"
click at [925, 402] on button "Update" at bounding box center [930, 403] width 50 height 19
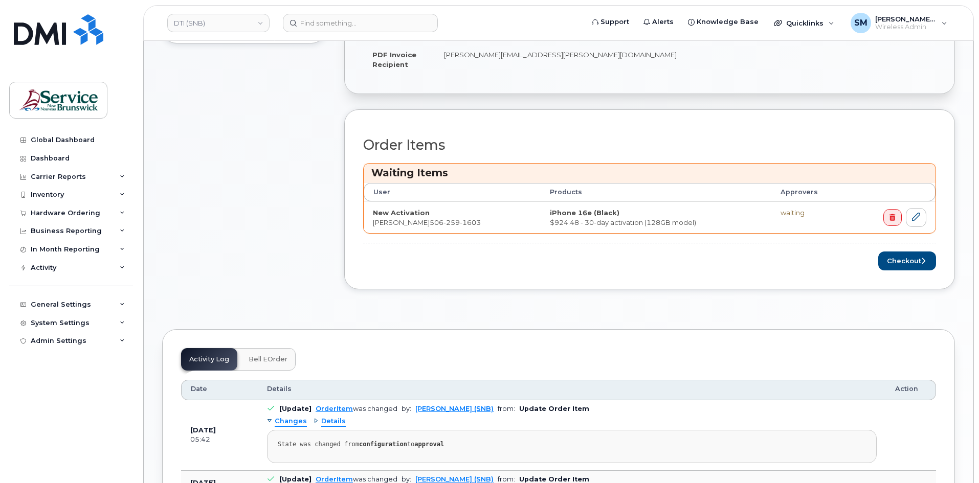
scroll to position [409, 0]
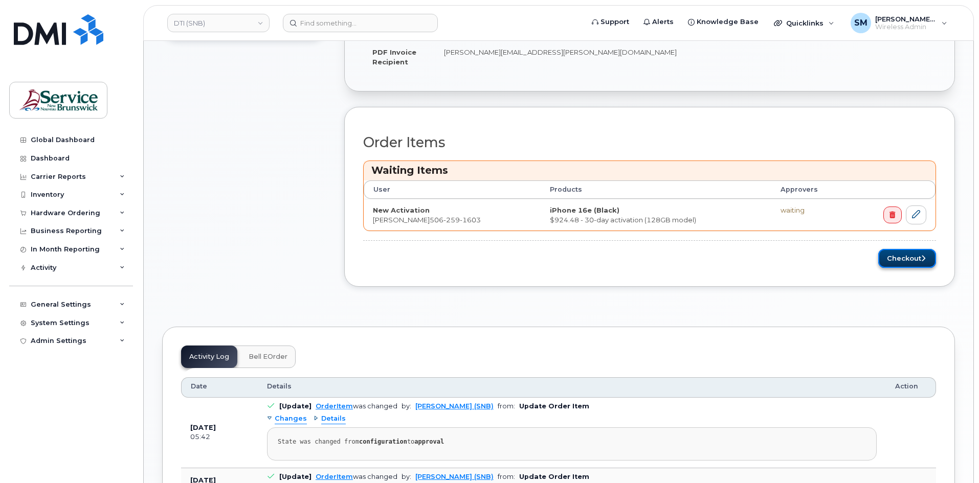
click at [892, 262] on button "Checkout" at bounding box center [907, 258] width 58 height 19
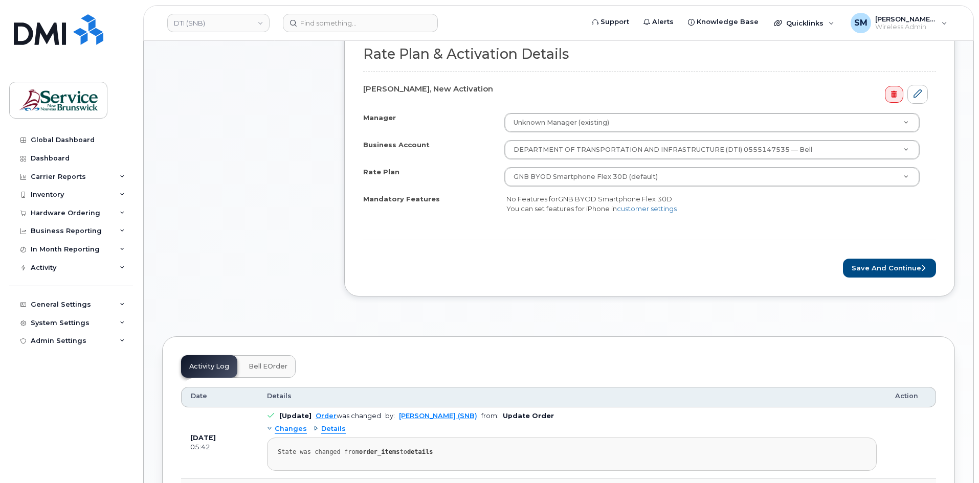
scroll to position [358, 0]
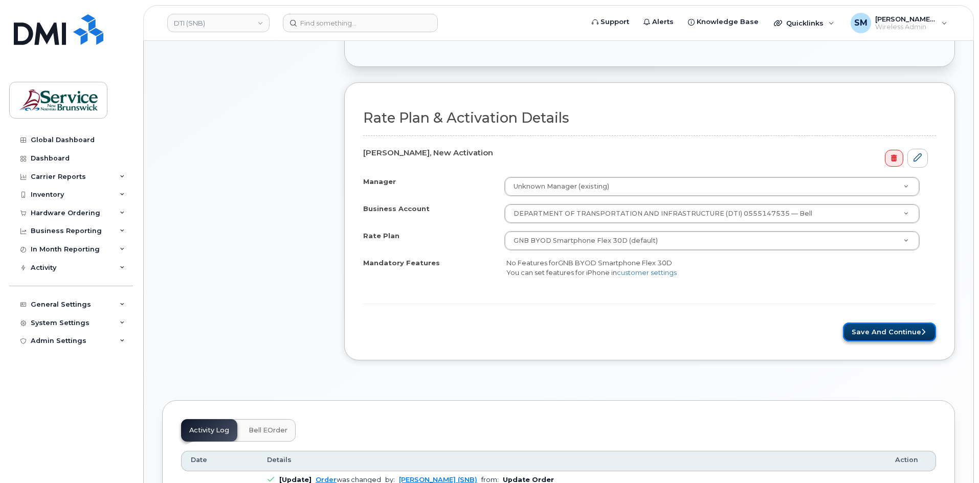
click at [901, 339] on button "Save and Continue" at bounding box center [889, 332] width 93 height 19
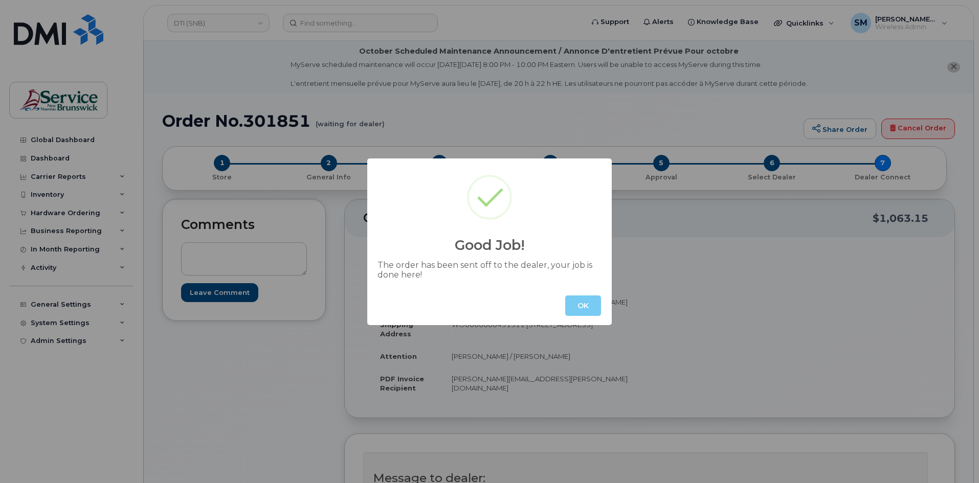
click at [592, 300] on button "OK" at bounding box center [583, 306] width 36 height 20
